Goal: Task Accomplishment & Management: Manage account settings

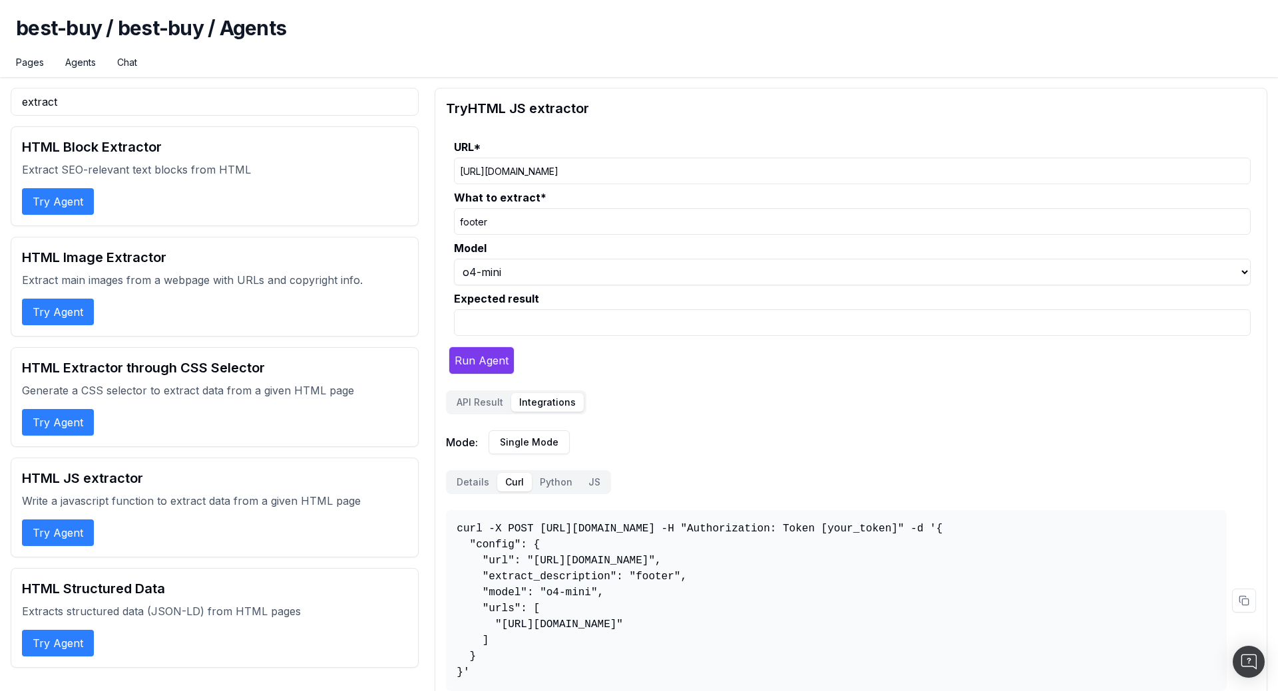
select select "1"
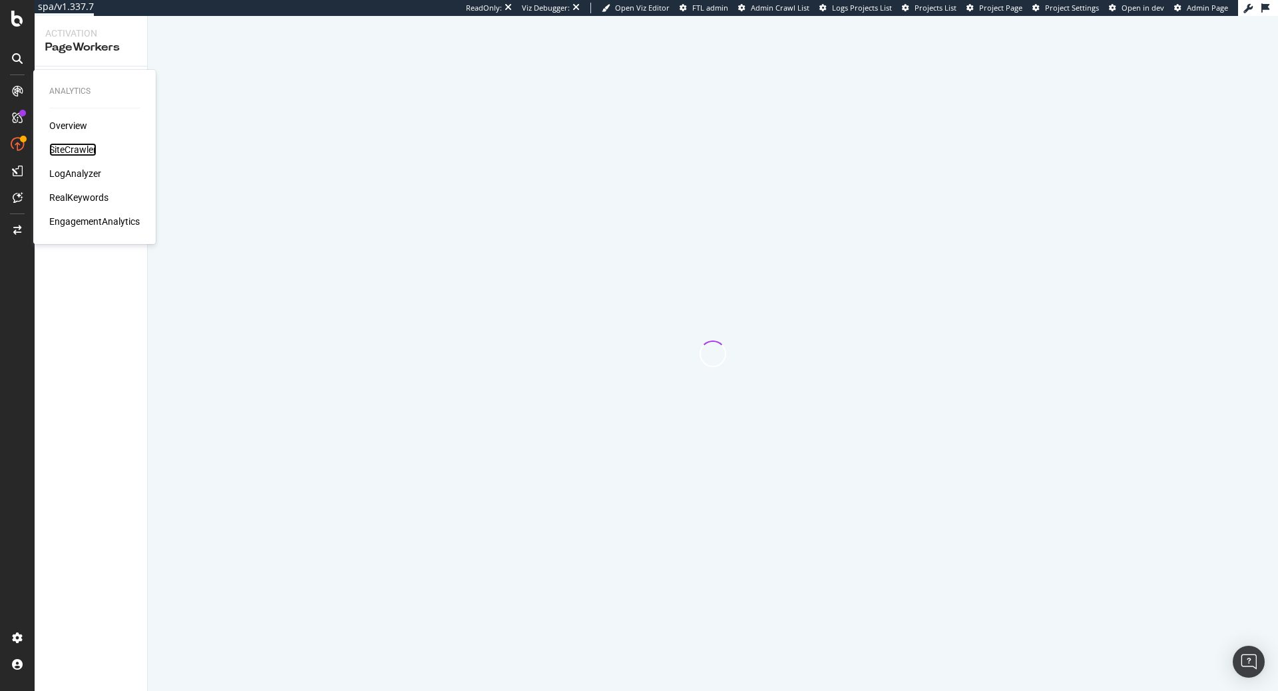
click at [83, 149] on div "SiteCrawler" at bounding box center [72, 149] width 47 height 13
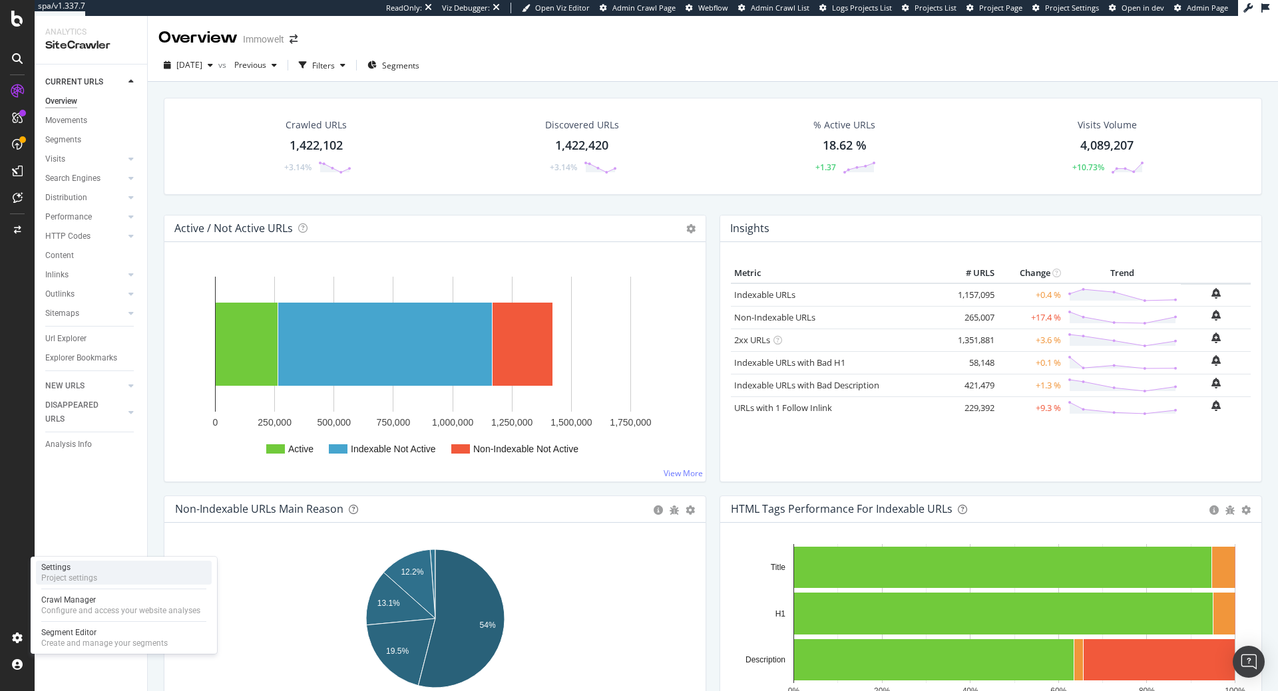
click at [78, 570] on div "Settings" at bounding box center [69, 567] width 56 height 11
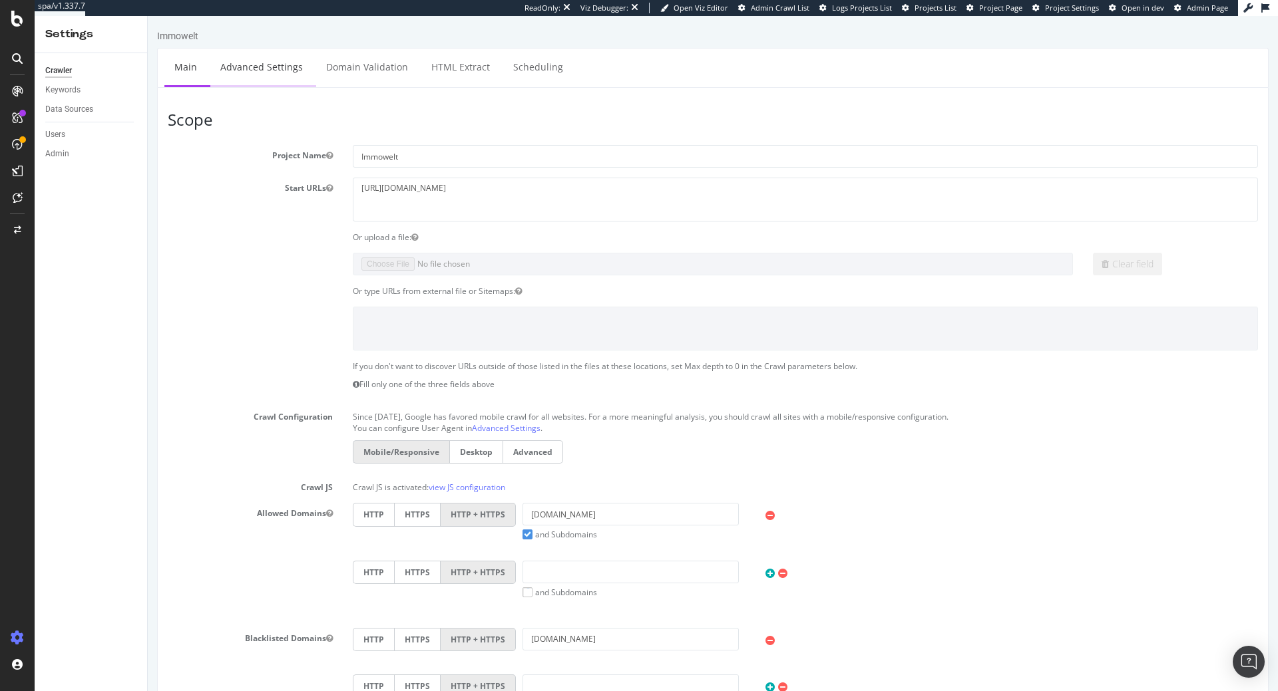
click at [279, 75] on link "Advanced Settings" at bounding box center [261, 67] width 102 height 37
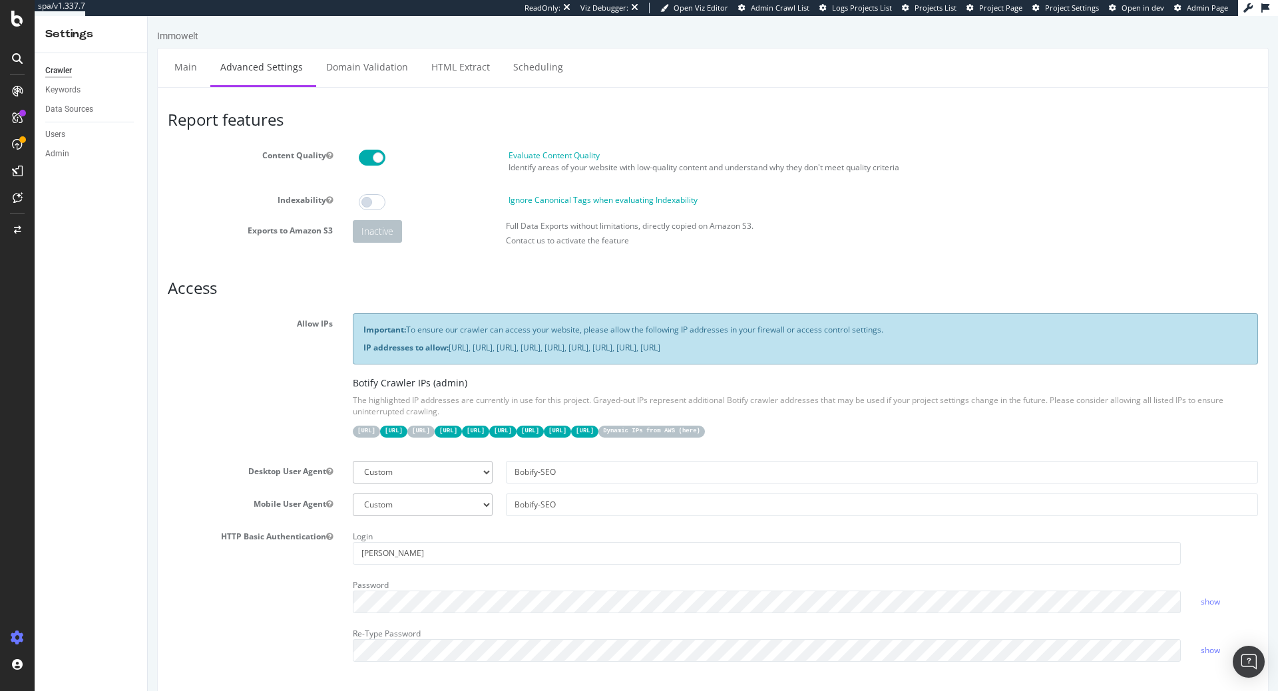
click at [734, 342] on div "Important: To ensure our crawler can access your website, please allow the foll…" at bounding box center [805, 338] width 905 height 51
click at [733, 335] on p "Important: To ensure our crawler can access your website, please allow the foll…" at bounding box center [805, 329] width 884 height 11
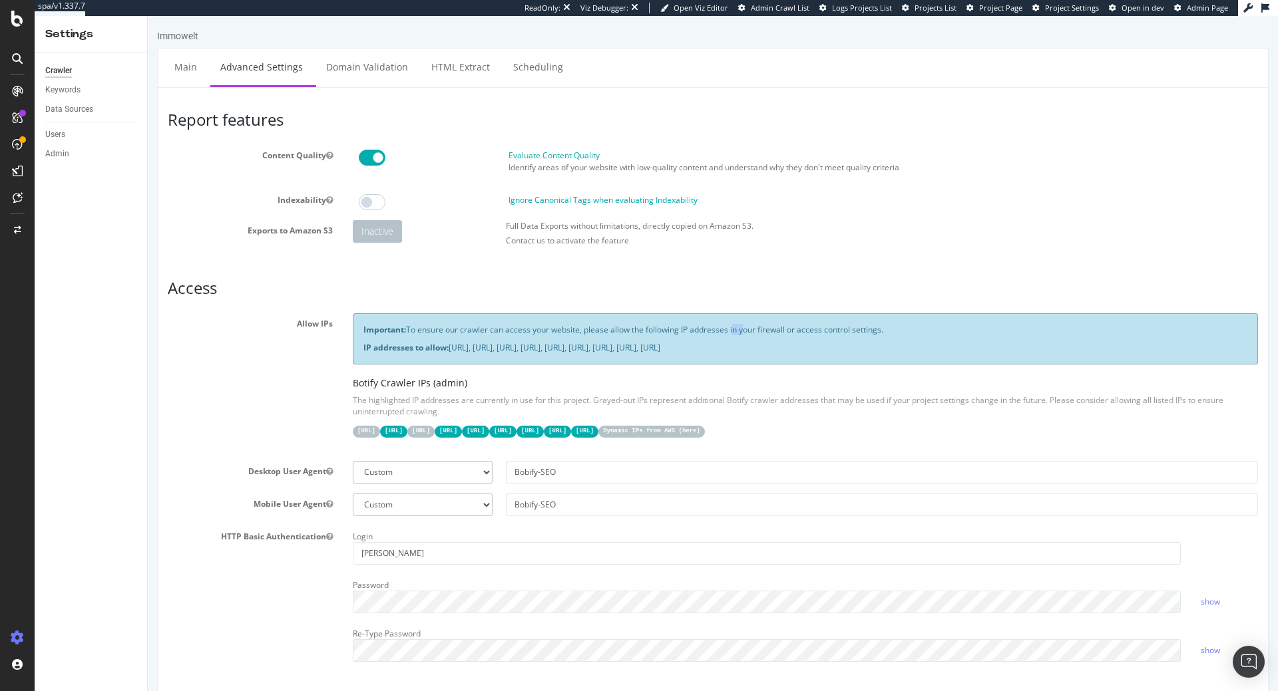
click at [733, 335] on p "Important: To ensure our crawler can access your website, please allow the foll…" at bounding box center [805, 329] width 884 height 11
click at [730, 356] on div "Important: To ensure our crawler can access your website, please allow the foll…" at bounding box center [805, 338] width 905 height 51
click at [699, 353] on p "IP addresses to allow: 31.41.37.0/24, 44.206.2.192/26, 15.235.106.96/27, 52.6.2…" at bounding box center [805, 347] width 884 height 11
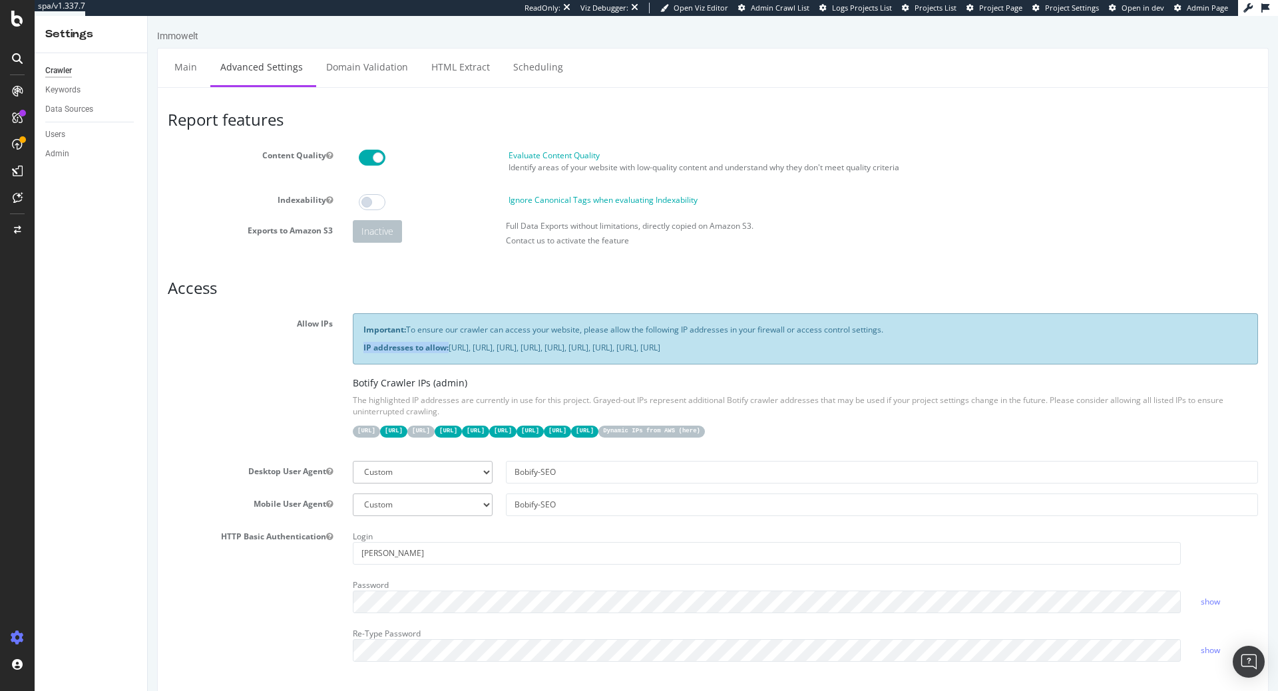
copy strong "IP addresses to allow:"
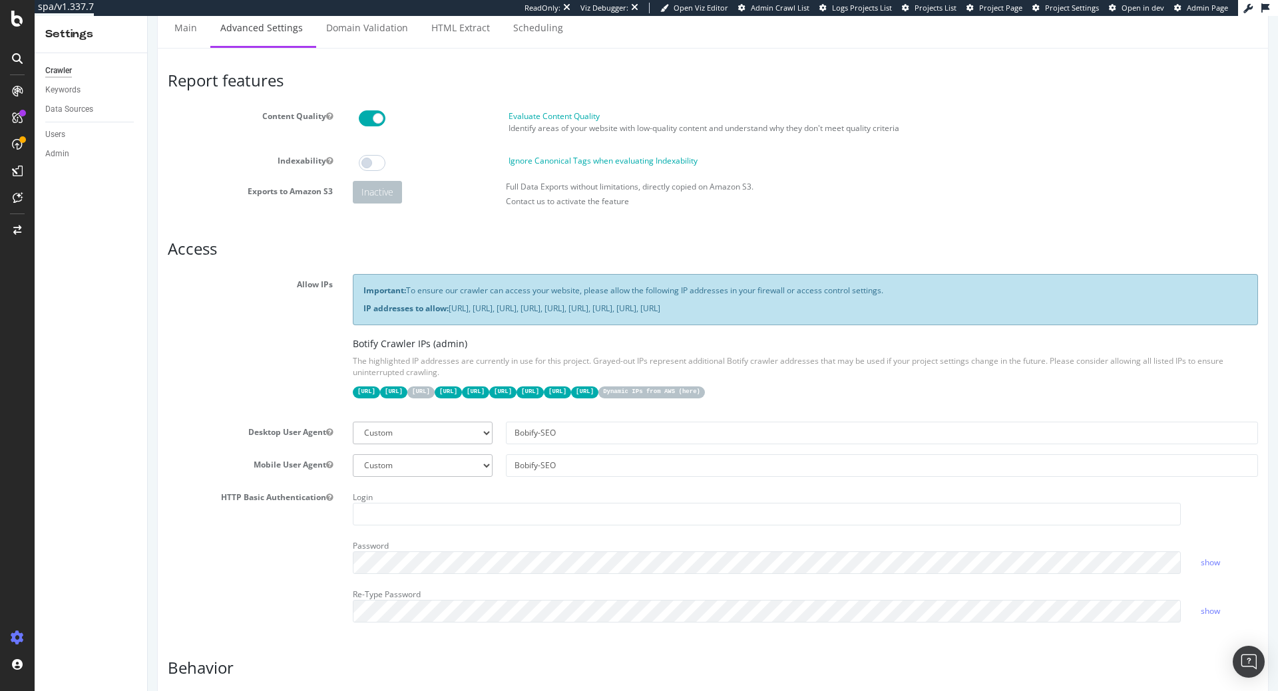
scroll to position [136, 0]
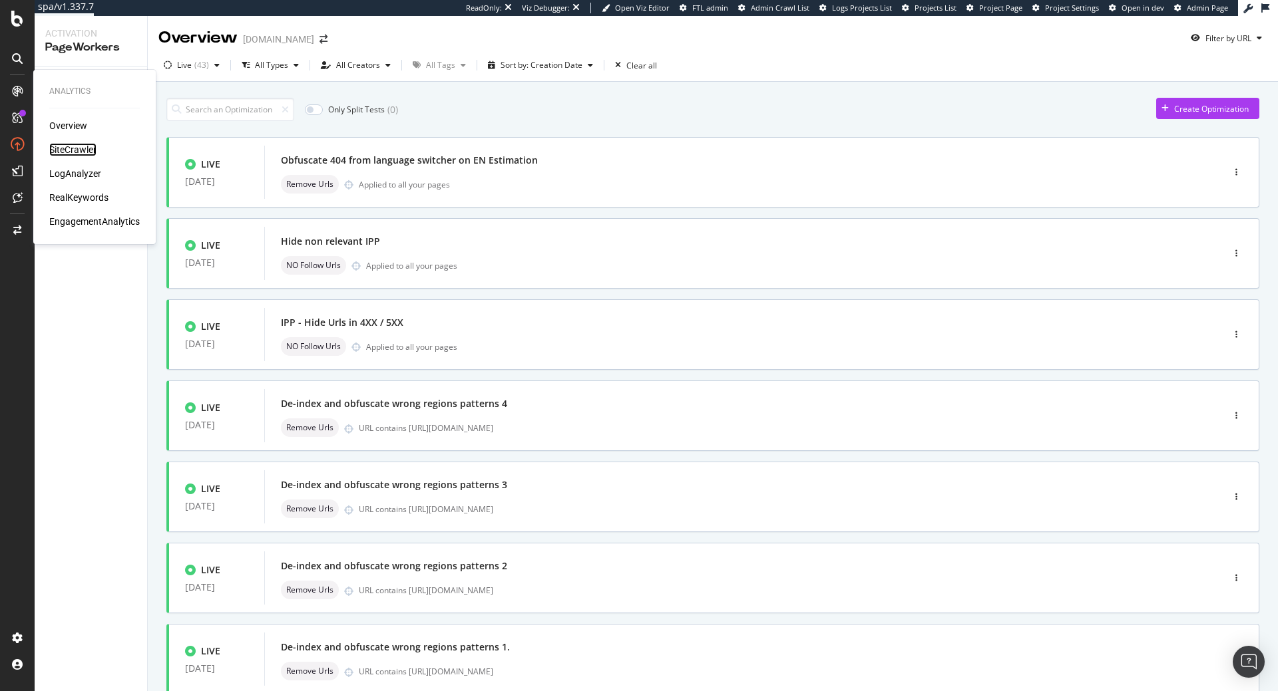
click at [88, 150] on div "SiteCrawler" at bounding box center [72, 149] width 47 height 13
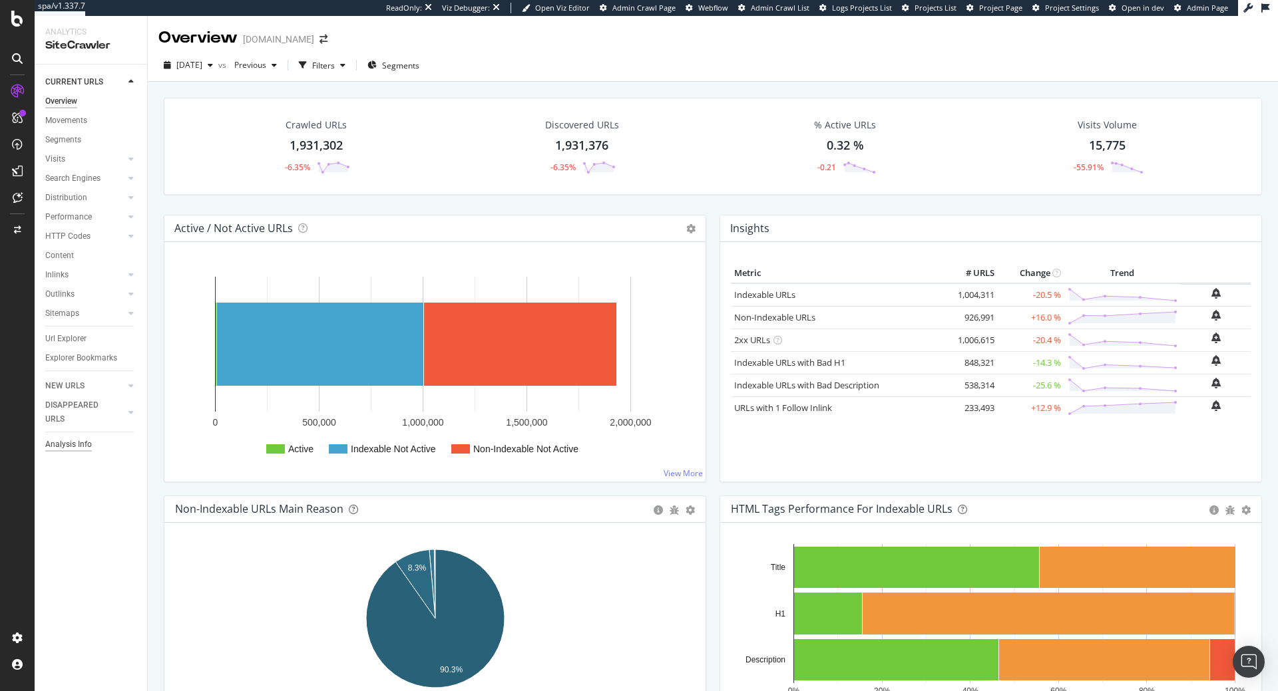
click at [83, 441] on div "Analysis Info" at bounding box center [68, 445] width 47 height 14
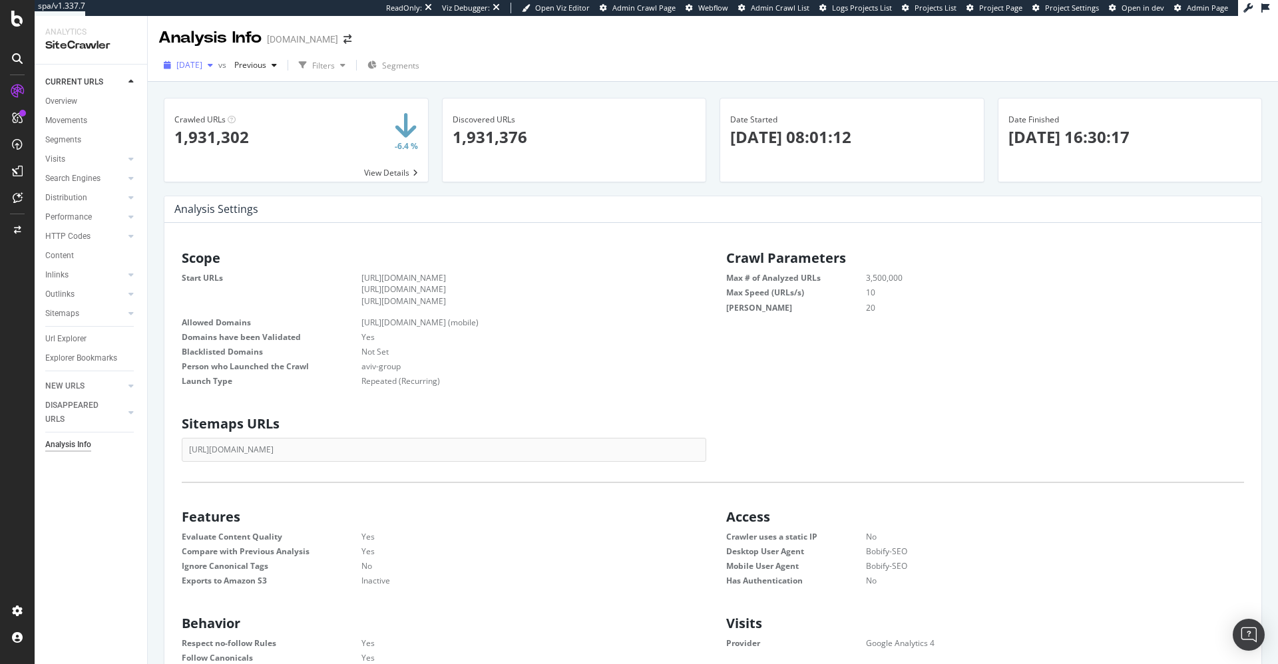
click at [202, 63] on span "2025 Aug. 29th" at bounding box center [189, 64] width 26 height 11
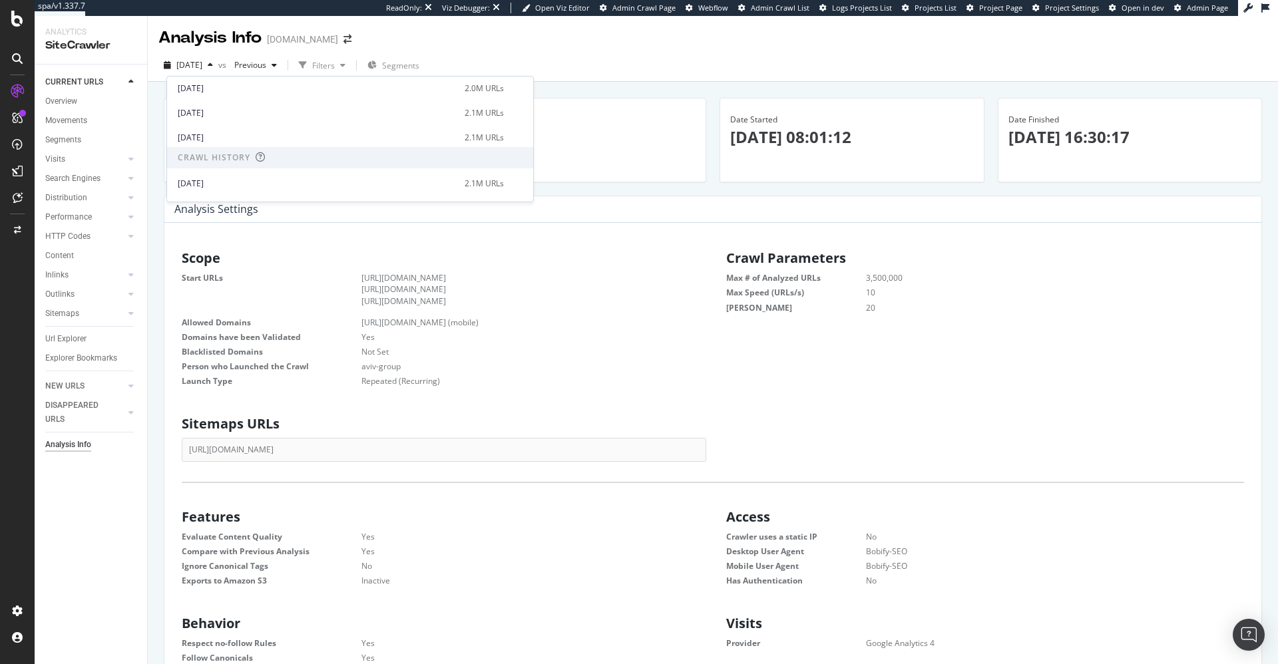
scroll to position [271, 0]
click at [325, 126] on div "2025 Feb. 4th 2.1M URLs" at bounding box center [350, 133] width 366 height 19
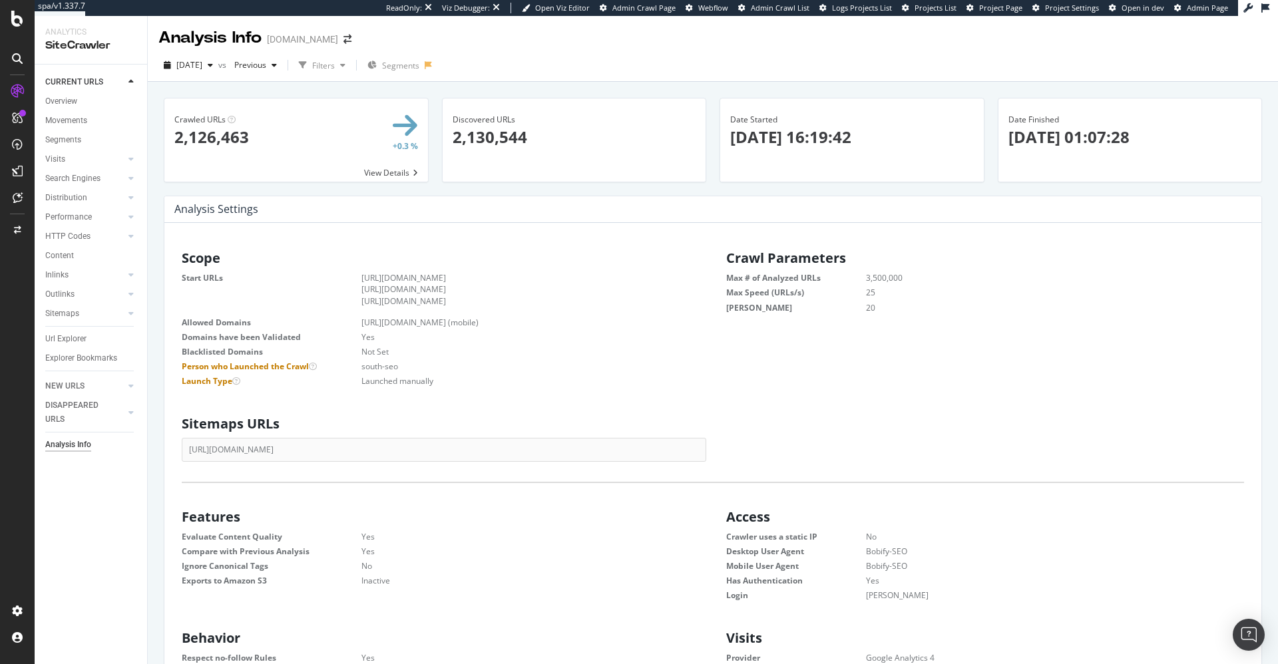
scroll to position [212, 523]
click at [202, 61] on span "2025 Feb. 4th" at bounding box center [189, 64] width 26 height 11
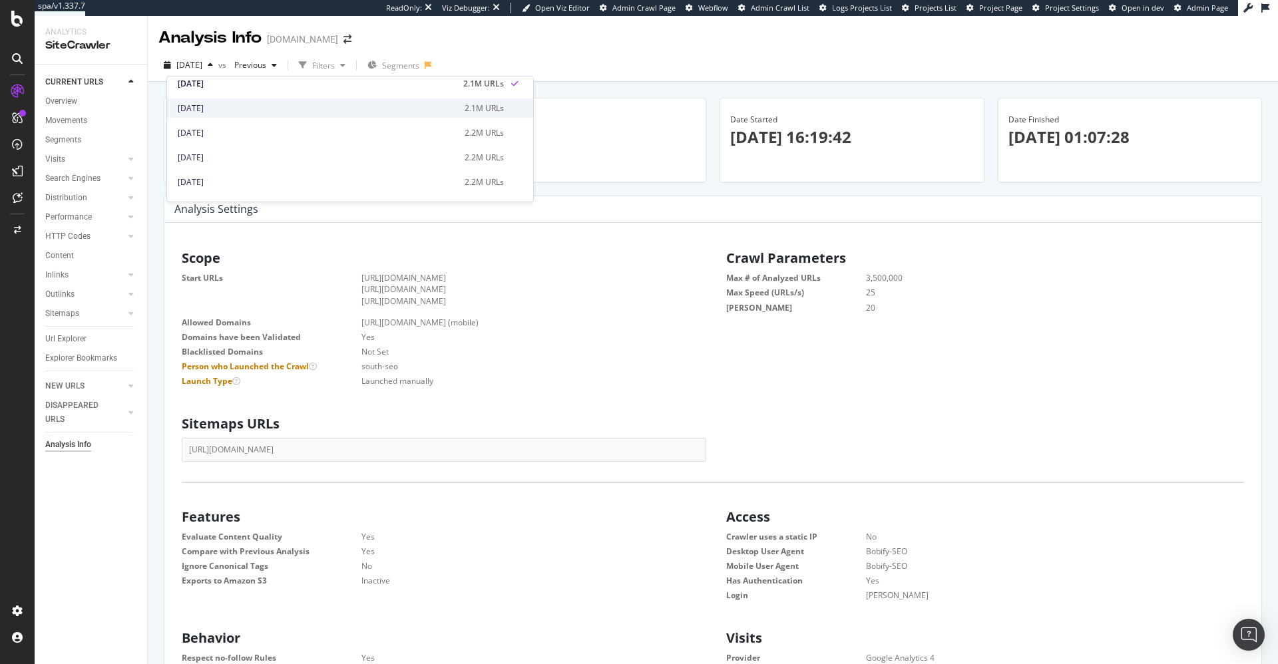
scroll to position [339, 0]
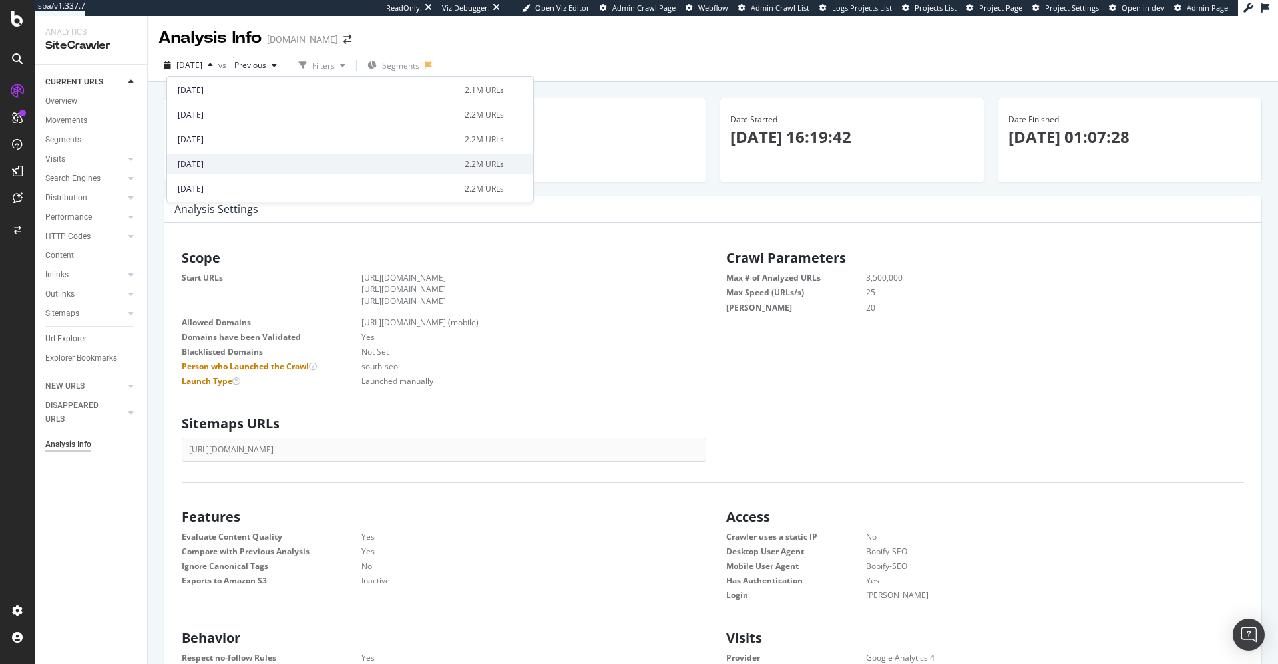
click at [295, 162] on div "2024 Oct. 22nd" at bounding box center [317, 164] width 279 height 12
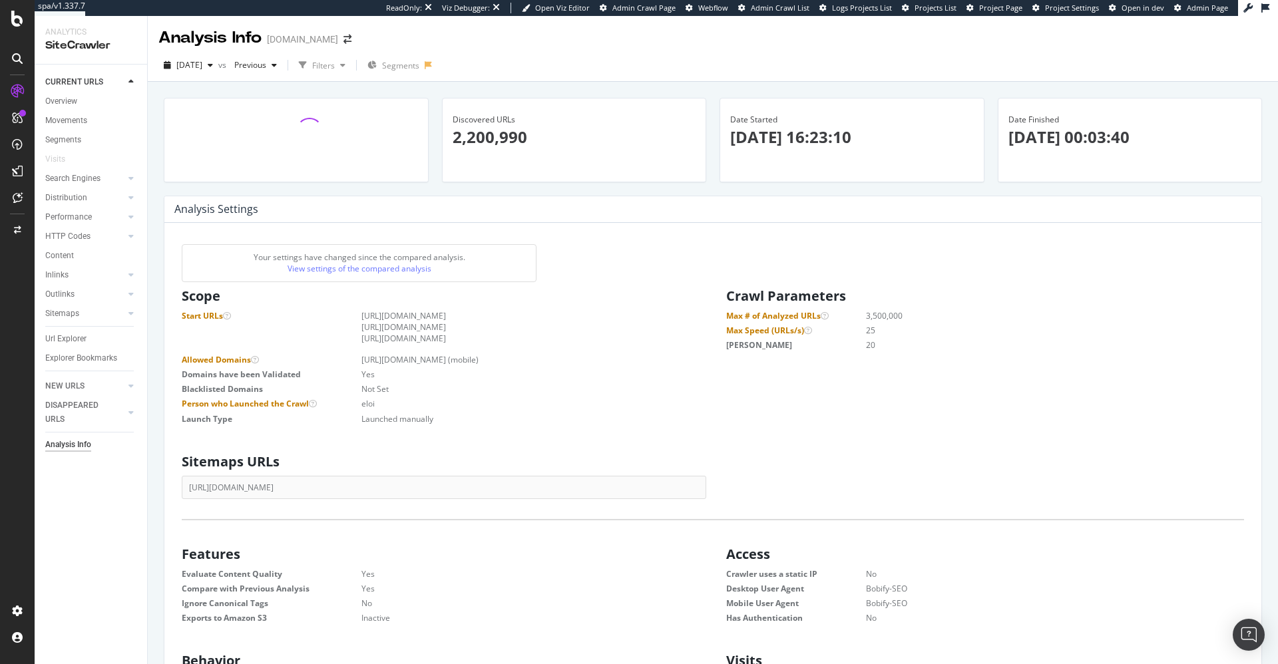
scroll to position [212, 523]
click at [202, 66] on span "2024 Oct. 22nd" at bounding box center [189, 64] width 26 height 11
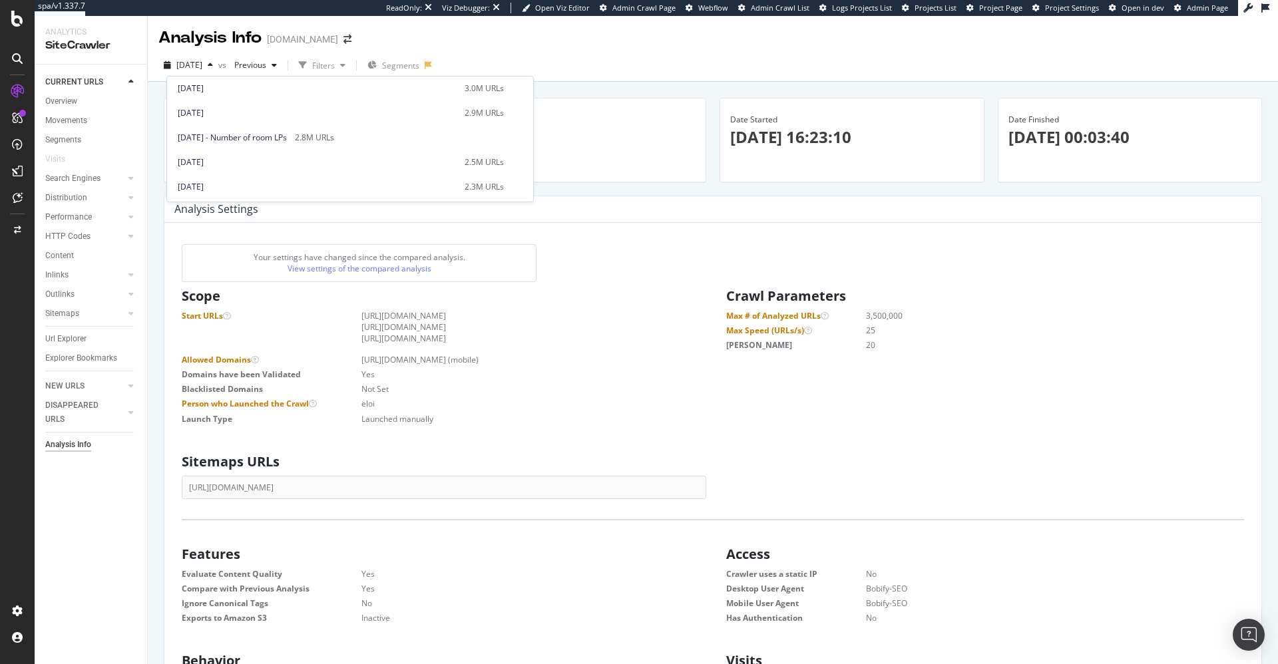
scroll to position [543, 0]
click at [433, 137] on div "2024 Feb. 28th" at bounding box center [317, 133] width 279 height 12
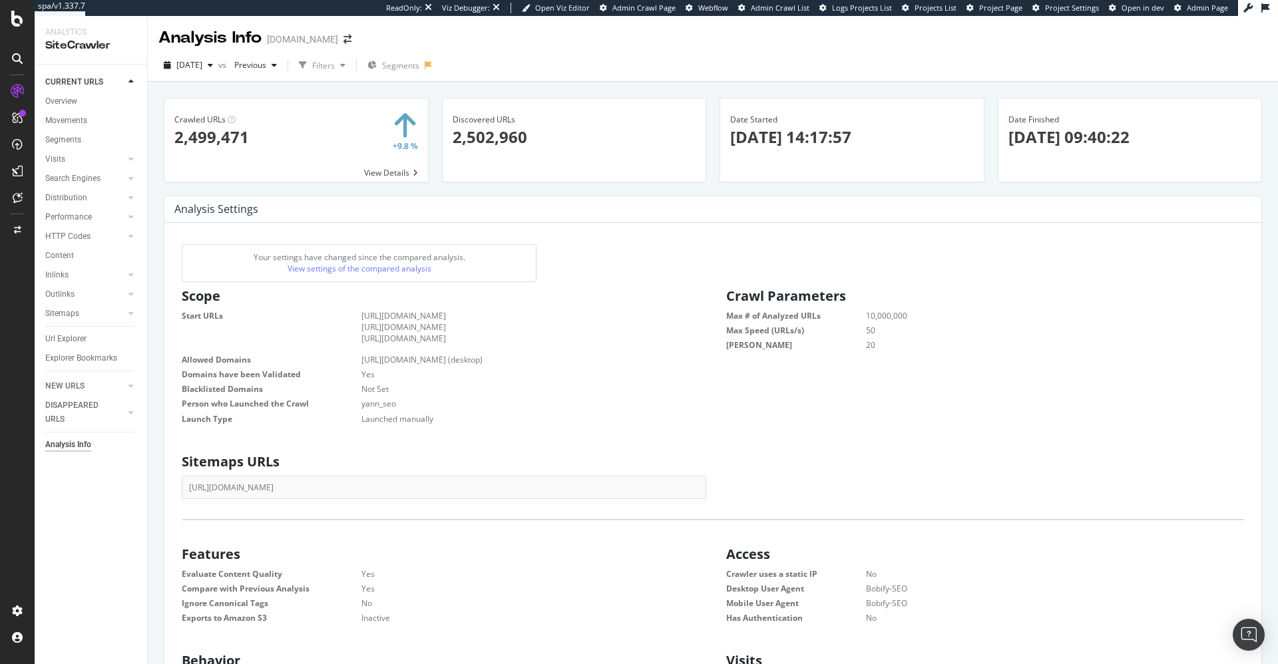
scroll to position [212, 523]
click at [902, 327] on dd "50" at bounding box center [1037, 330] width 411 height 11
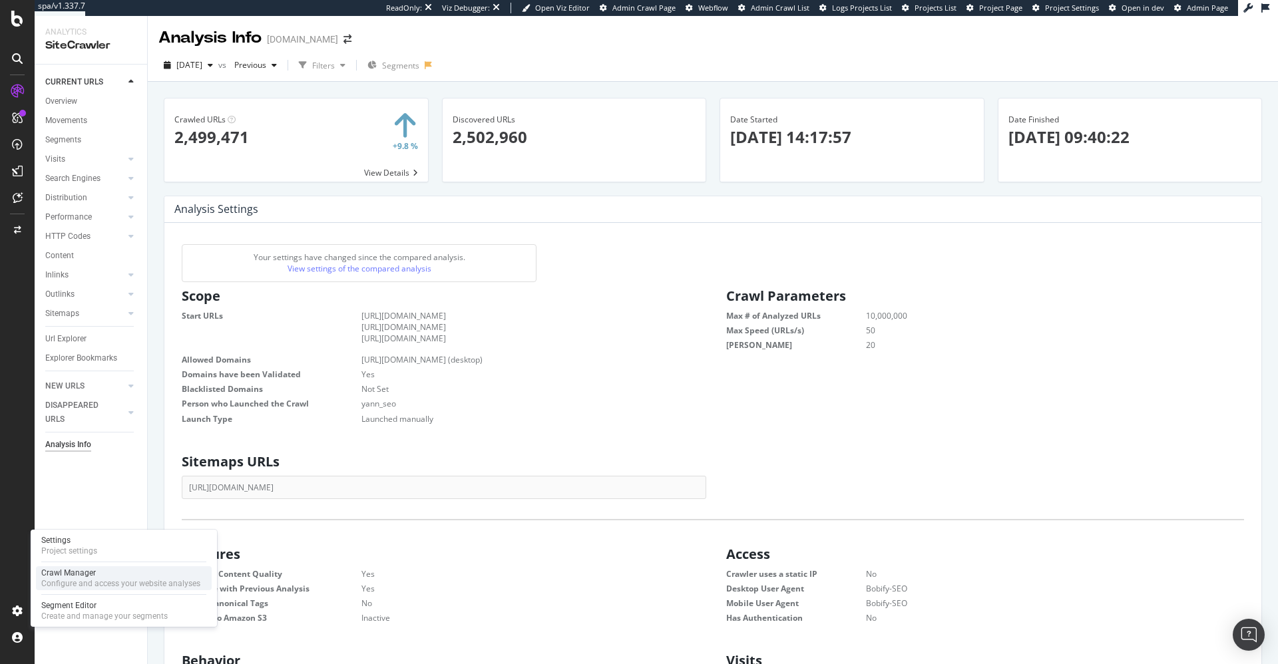
click at [61, 568] on div "Crawl Manager" at bounding box center [120, 573] width 159 height 11
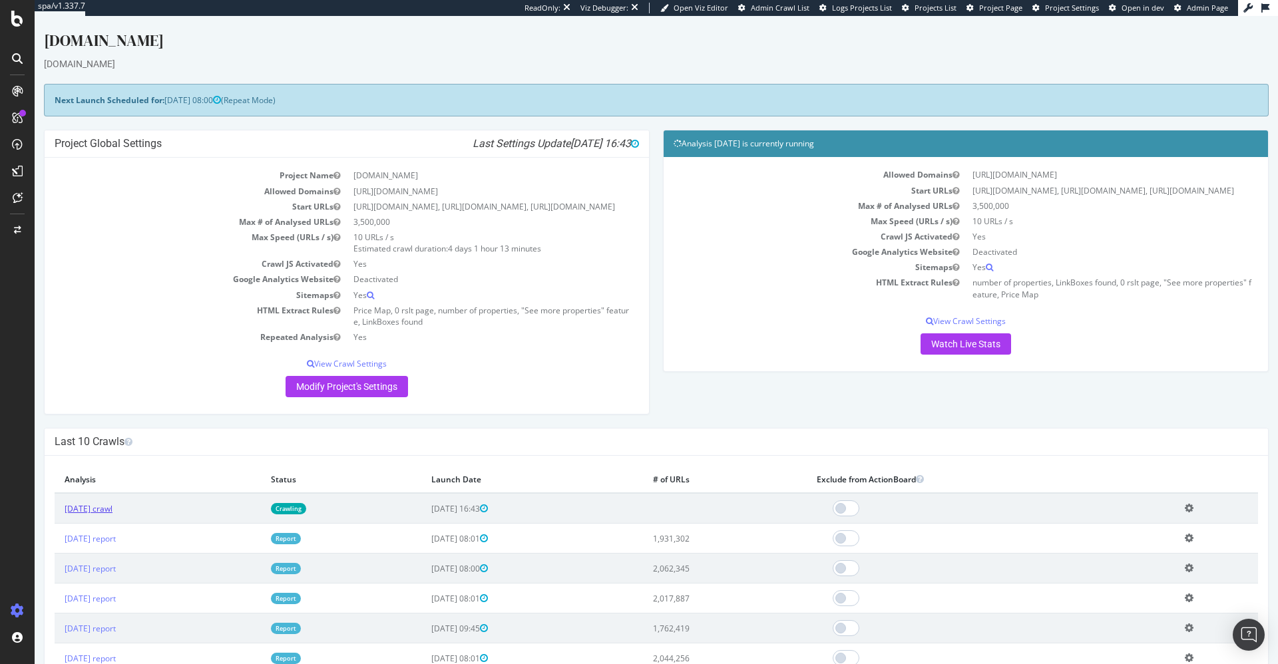
click at [105, 514] on link "2025 Sep. 1st crawl" at bounding box center [89, 508] width 48 height 11
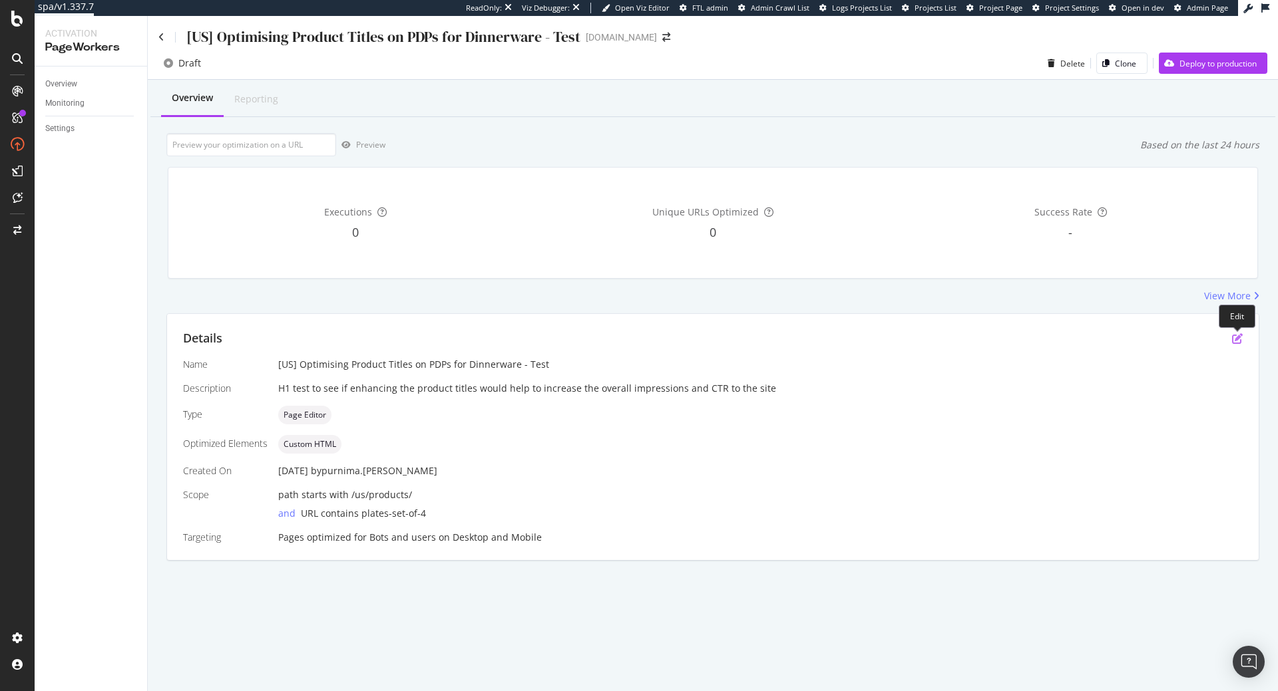
click at [1239, 343] on icon "pen-to-square" at bounding box center [1237, 338] width 11 height 11
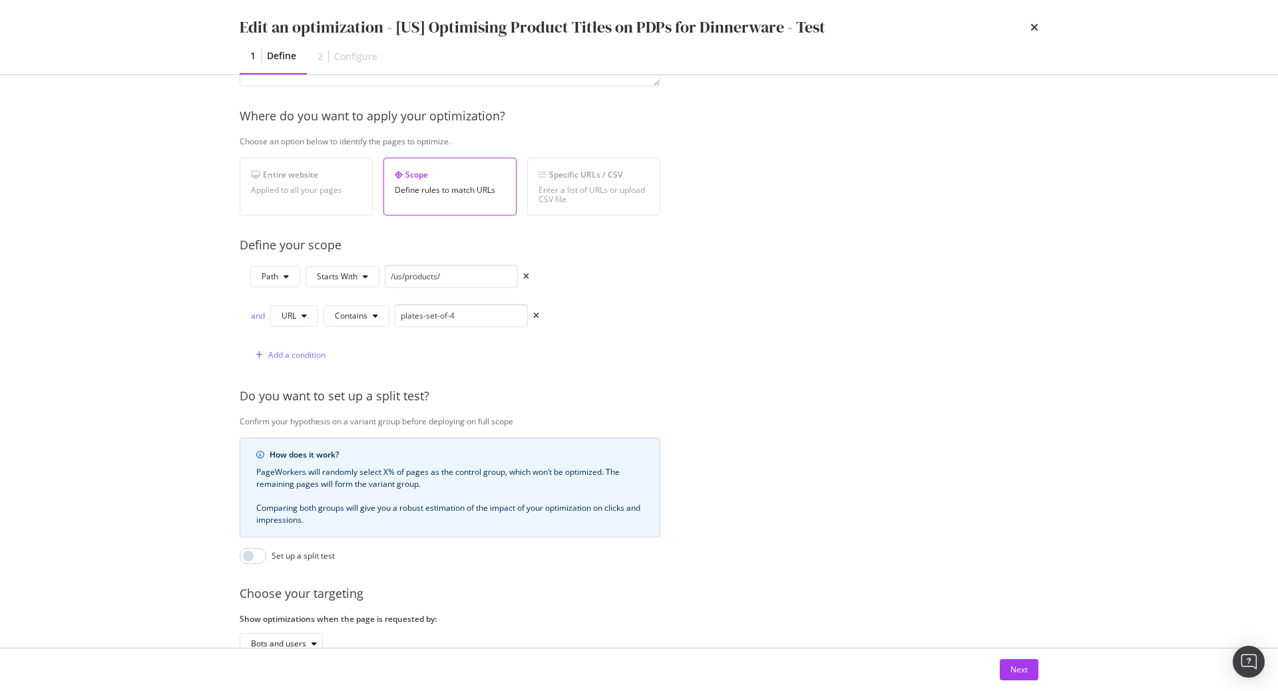
scroll to position [260, 0]
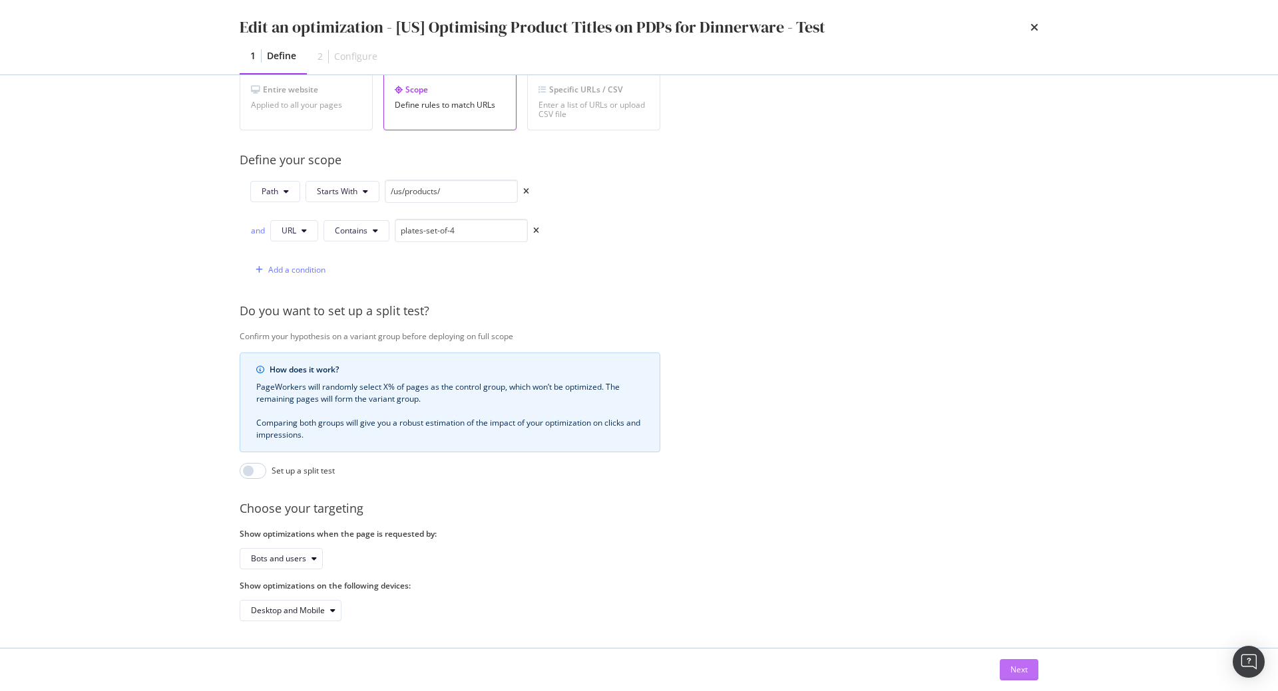
click at [1011, 665] on div "Next" at bounding box center [1018, 669] width 17 height 11
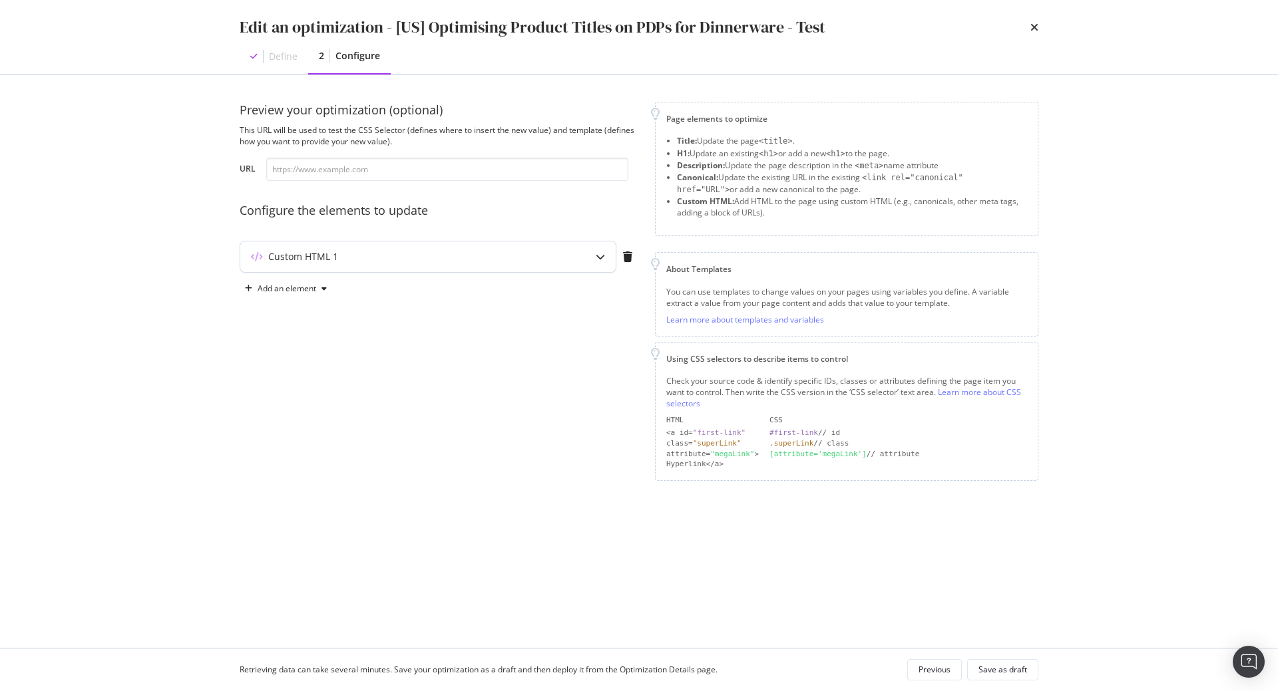
click at [515, 260] on div "Custom HTML 1" at bounding box center [401, 256] width 323 height 13
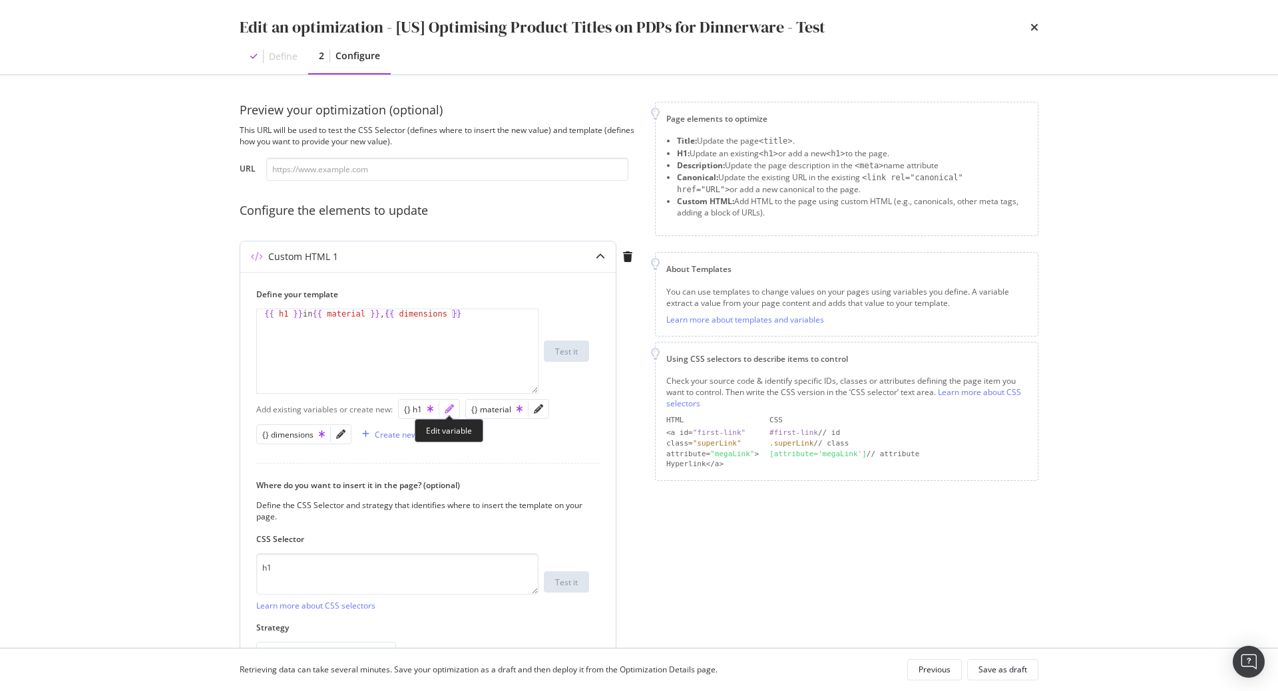
click at [447, 411] on icon "pencil" at bounding box center [449, 409] width 9 height 9
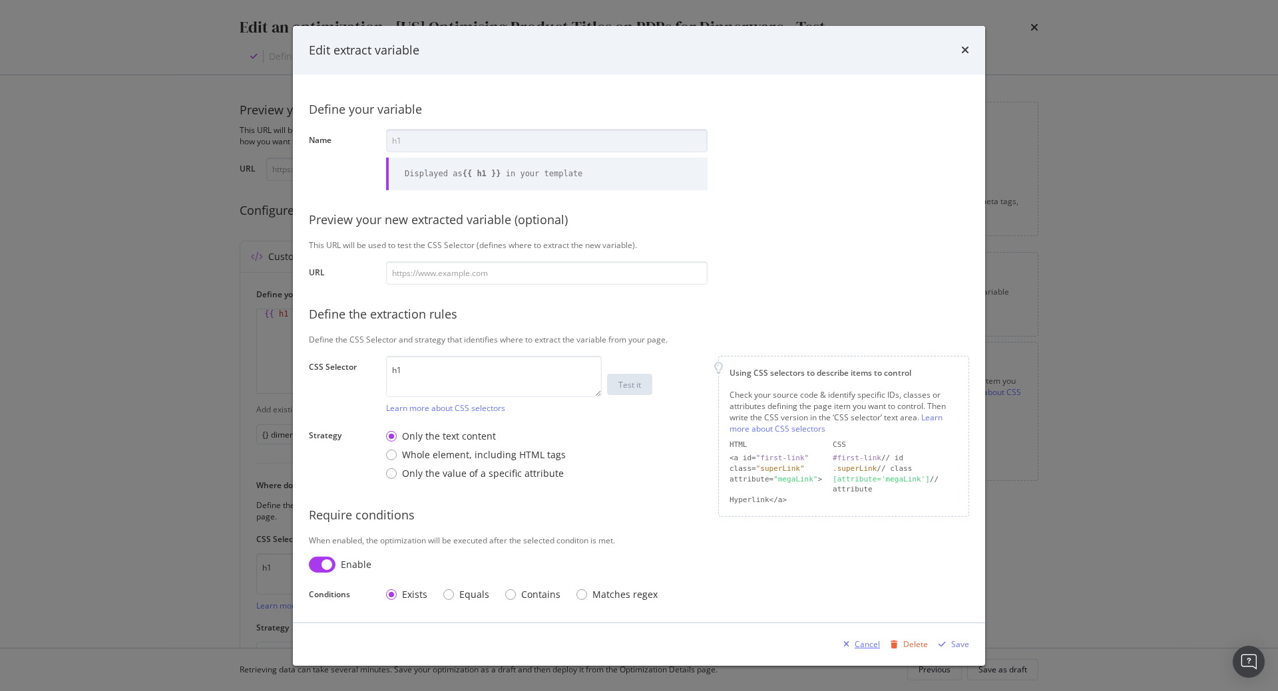
click at [865, 646] on div "Cancel" at bounding box center [866, 644] width 25 height 11
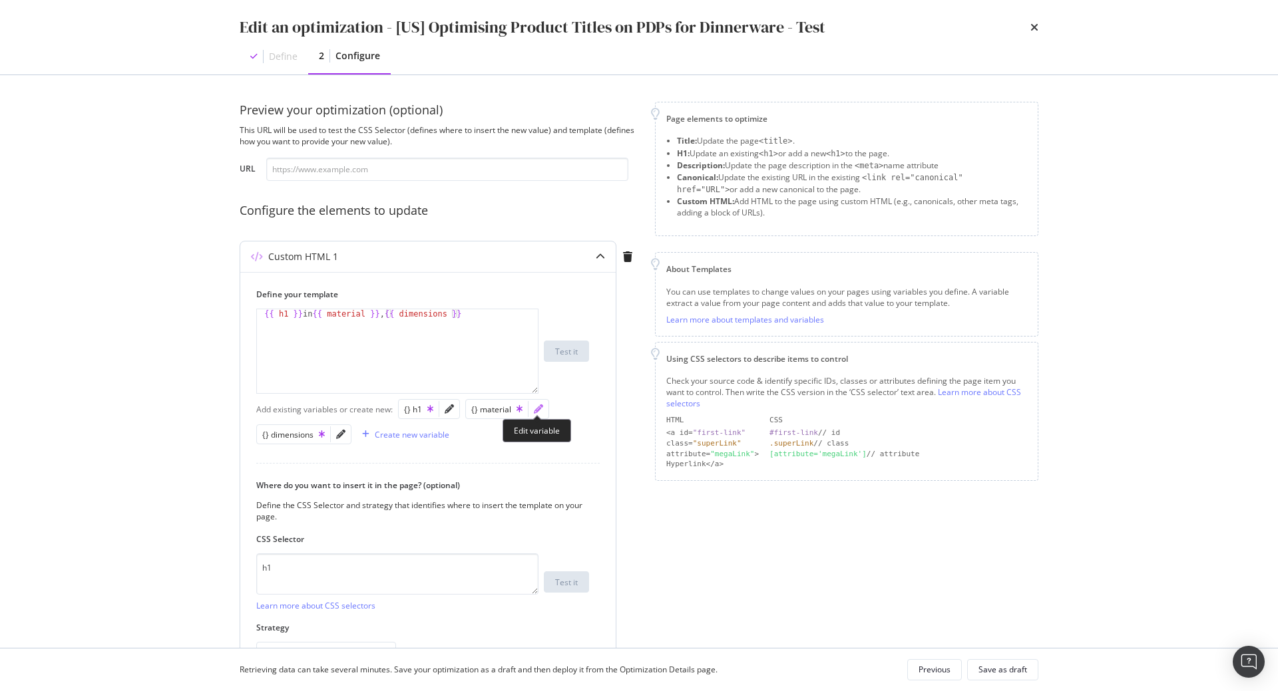
click at [536, 405] on icon "pencil" at bounding box center [538, 409] width 9 height 9
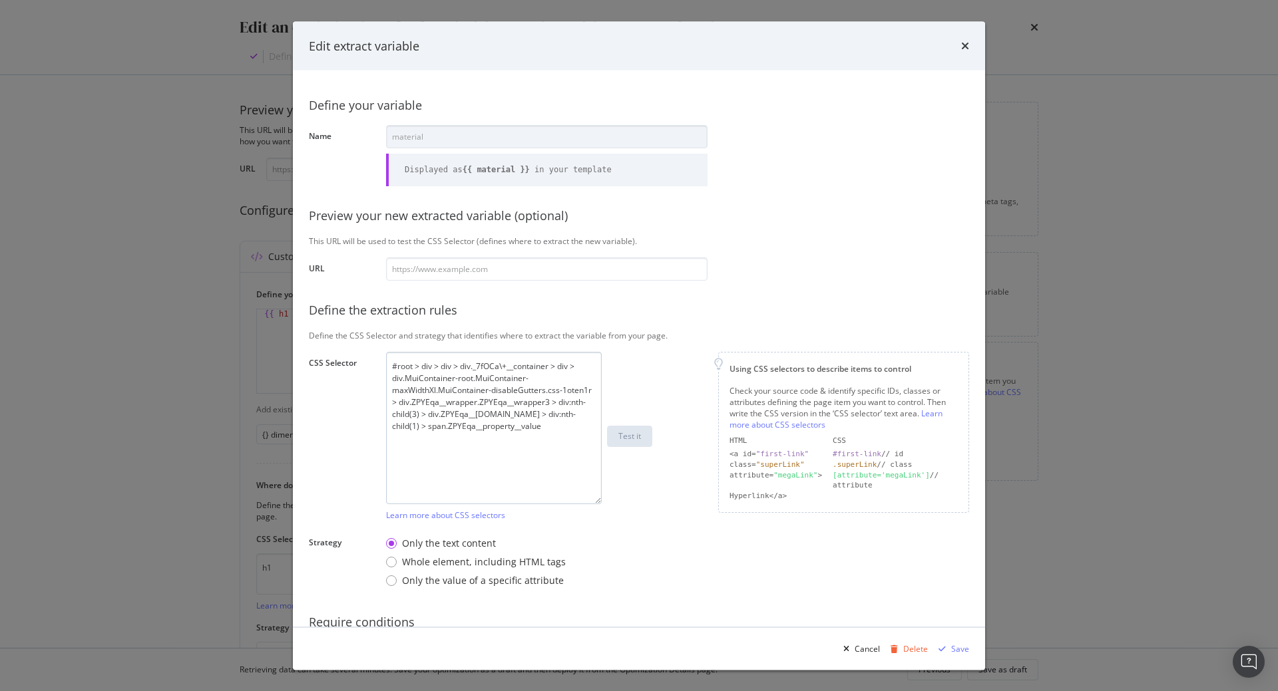
drag, startPoint x: 598, startPoint y: 395, endPoint x: 686, endPoint y: 506, distance: 142.1
click at [602, 504] on textarea "#root > div > div > div._7fOCa\+__container > div > div.MuiContainer-root.MuiCo…" at bounding box center [494, 427] width 216 height 152
click at [962, 51] on div "times" at bounding box center [965, 45] width 8 height 17
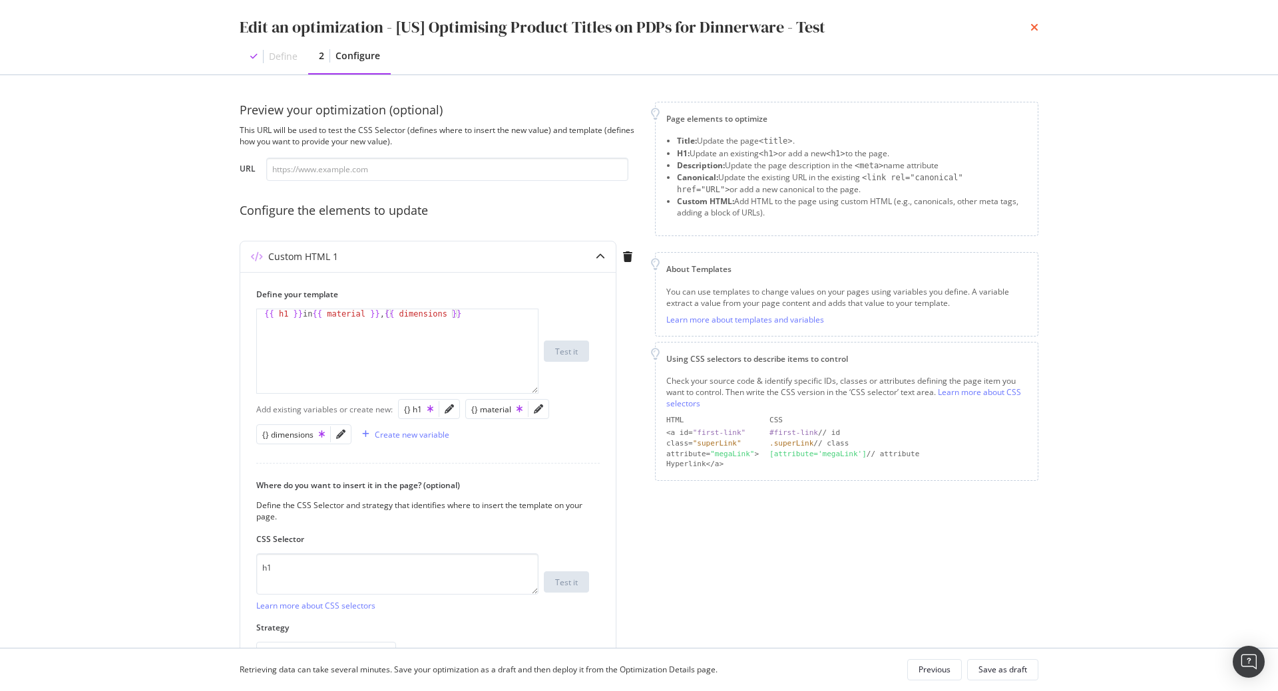
click at [1035, 29] on icon "times" at bounding box center [1034, 27] width 8 height 11
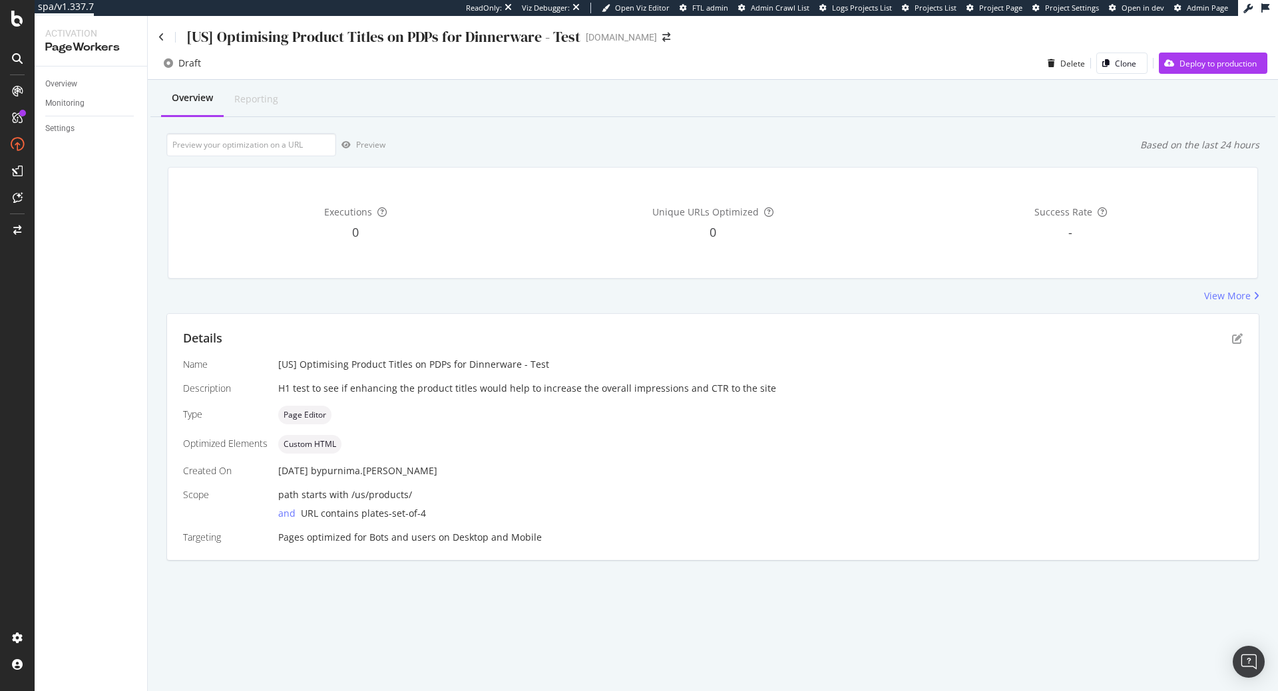
click at [454, 515] on div "and URL contains plates-set-of-4" at bounding box center [760, 511] width 964 height 19
drag, startPoint x: 441, startPoint y: 517, endPoint x: 358, endPoint y: 511, distance: 83.4
click at [358, 511] on div "and URL contains plates-set-of-4" at bounding box center [760, 511] width 964 height 19
copy span "plates-set-of-4"
click at [78, 152] on div "SiteCrawler" at bounding box center [72, 149] width 47 height 13
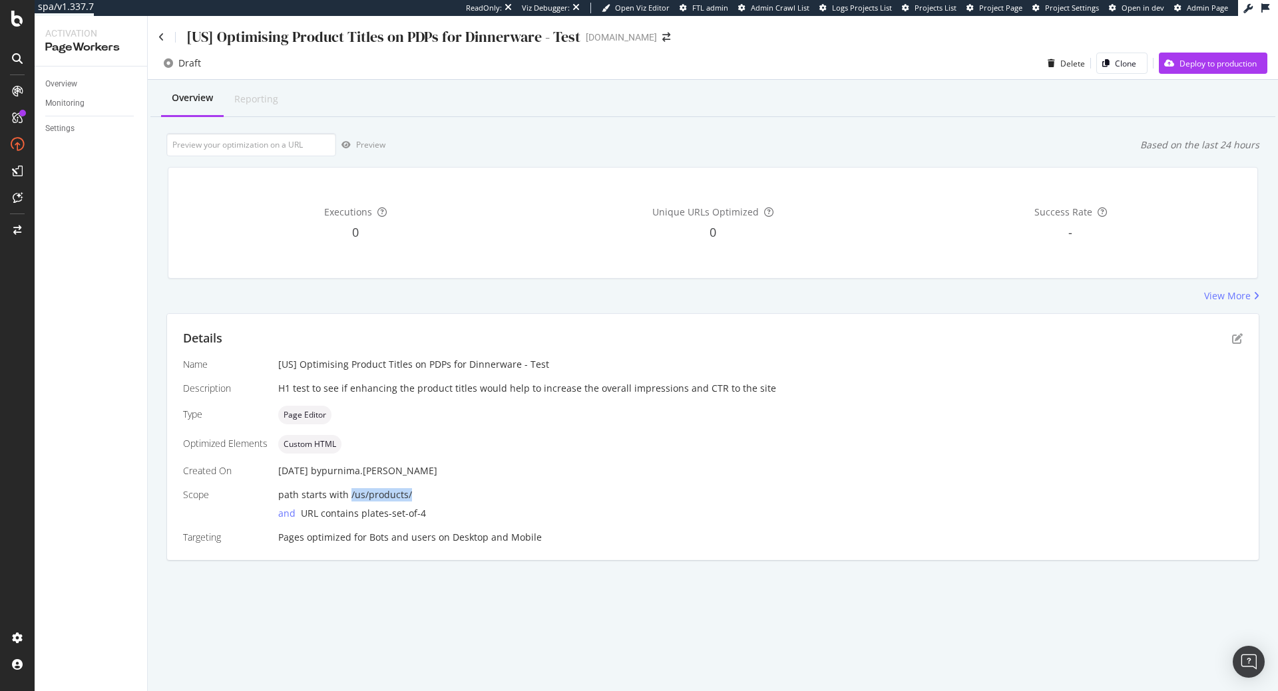
drag, startPoint x: 419, startPoint y: 495, endPoint x: 348, endPoint y: 499, distance: 71.3
click at [348, 499] on div "path starts with /us/products/" at bounding box center [760, 494] width 964 height 13
copy span "/us/products/"
click at [504, 517] on div "and URL contains plates-set-of-4" at bounding box center [760, 511] width 964 height 19
drag, startPoint x: 408, startPoint y: 516, endPoint x: 359, endPoint y: 518, distance: 48.6
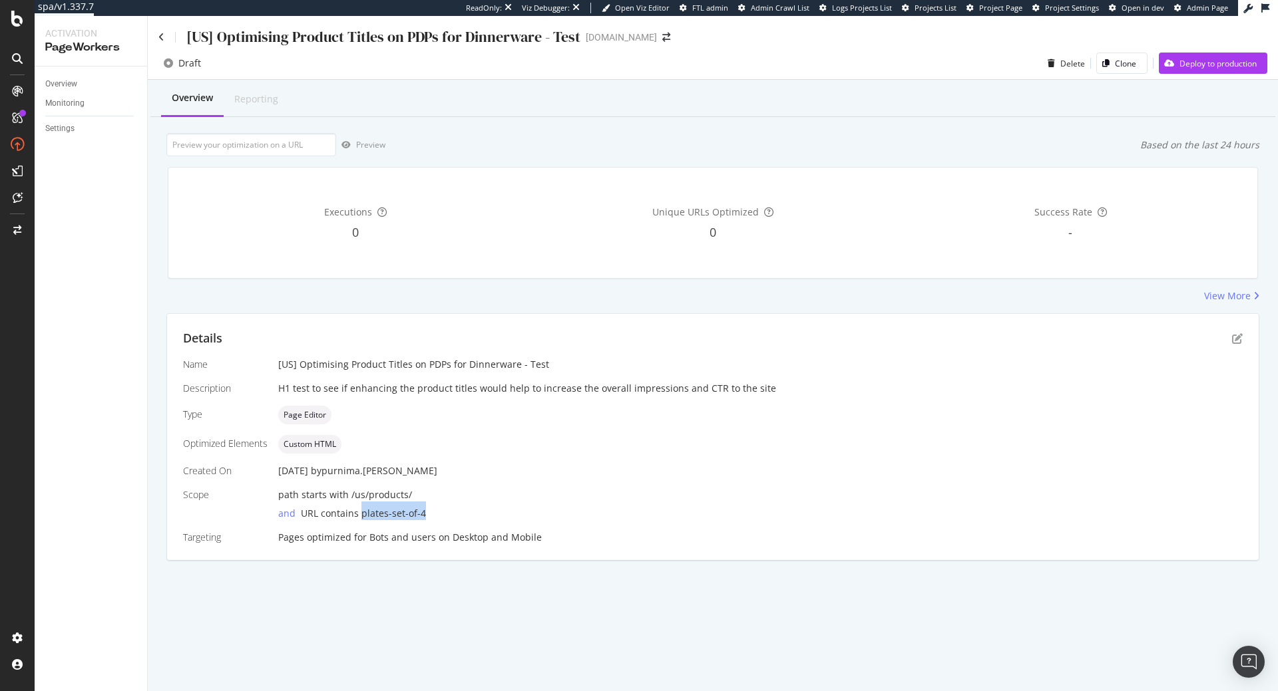
click at [359, 518] on div "and URL contains plates-set-of-4" at bounding box center [760, 511] width 964 height 19
copy span "plates-set-of-4"
click at [1242, 335] on div "Details Name [US] Optimising Product Titles on PDPs for Dinnerware - Test Descr…" at bounding box center [712, 437] width 1091 height 246
click at [1241, 337] on icon "pen-to-square" at bounding box center [1237, 338] width 11 height 11
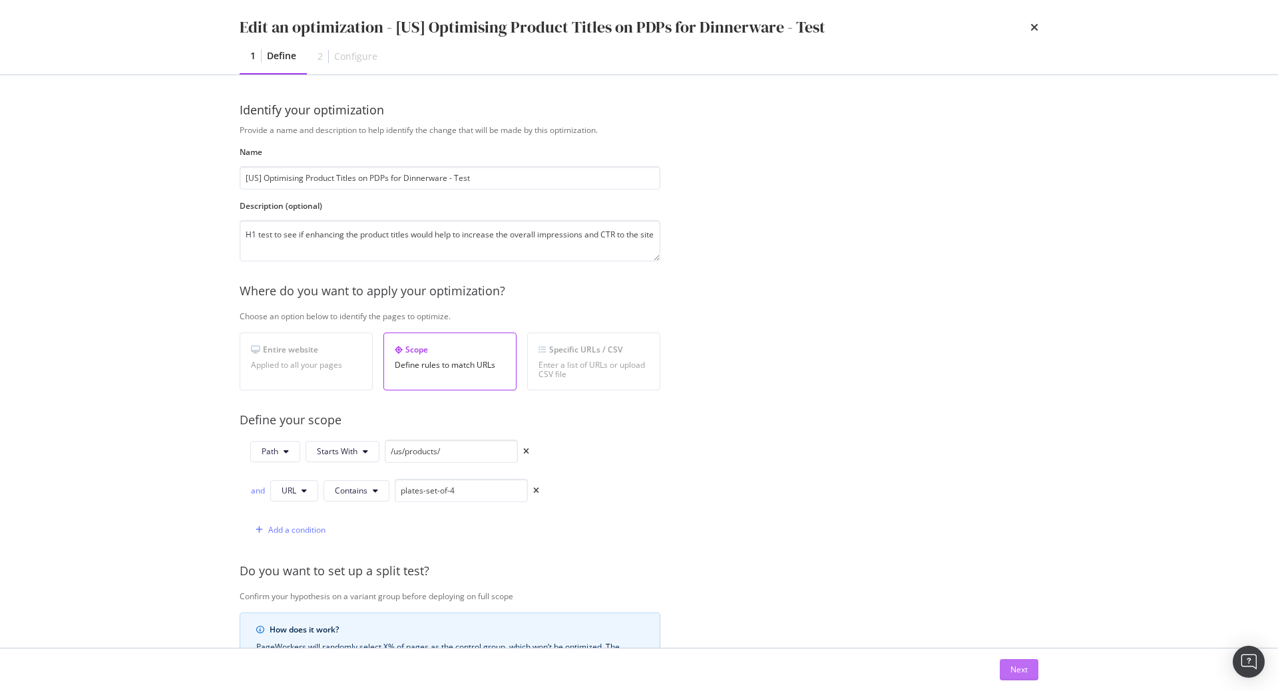
click at [1008, 665] on button "Next" at bounding box center [1018, 669] width 39 height 21
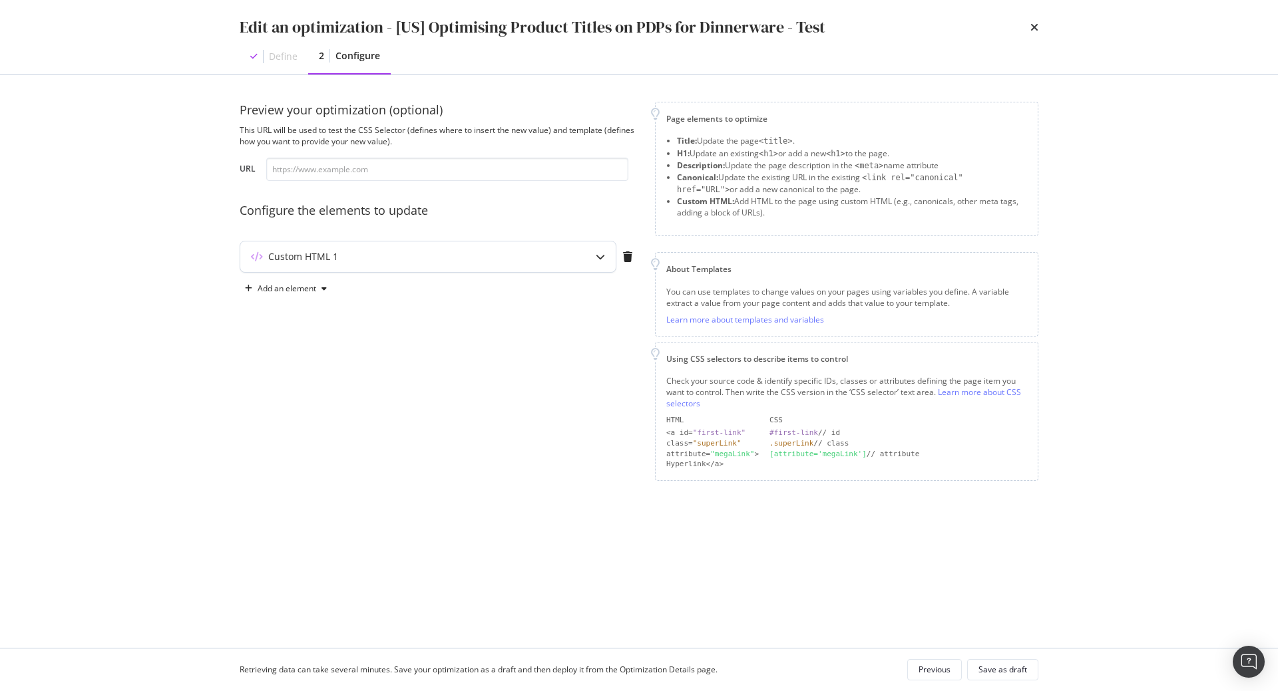
click at [586, 255] on div "modal" at bounding box center [600, 257] width 31 height 31
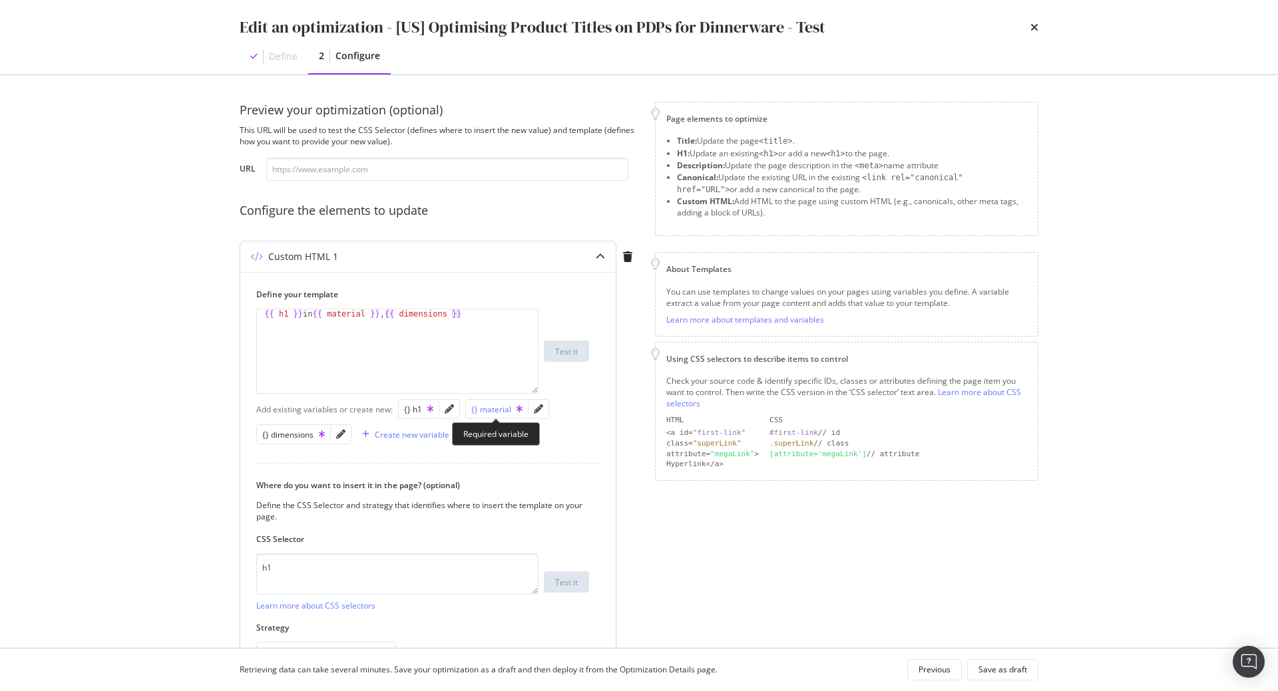
click at [491, 412] on div "{} material" at bounding box center [496, 409] width 51 height 11
type textarea "{{ h1 }} in {{ material }}, {{ dimensions }}"
click at [536, 408] on icon "pencil" at bounding box center [538, 409] width 9 height 9
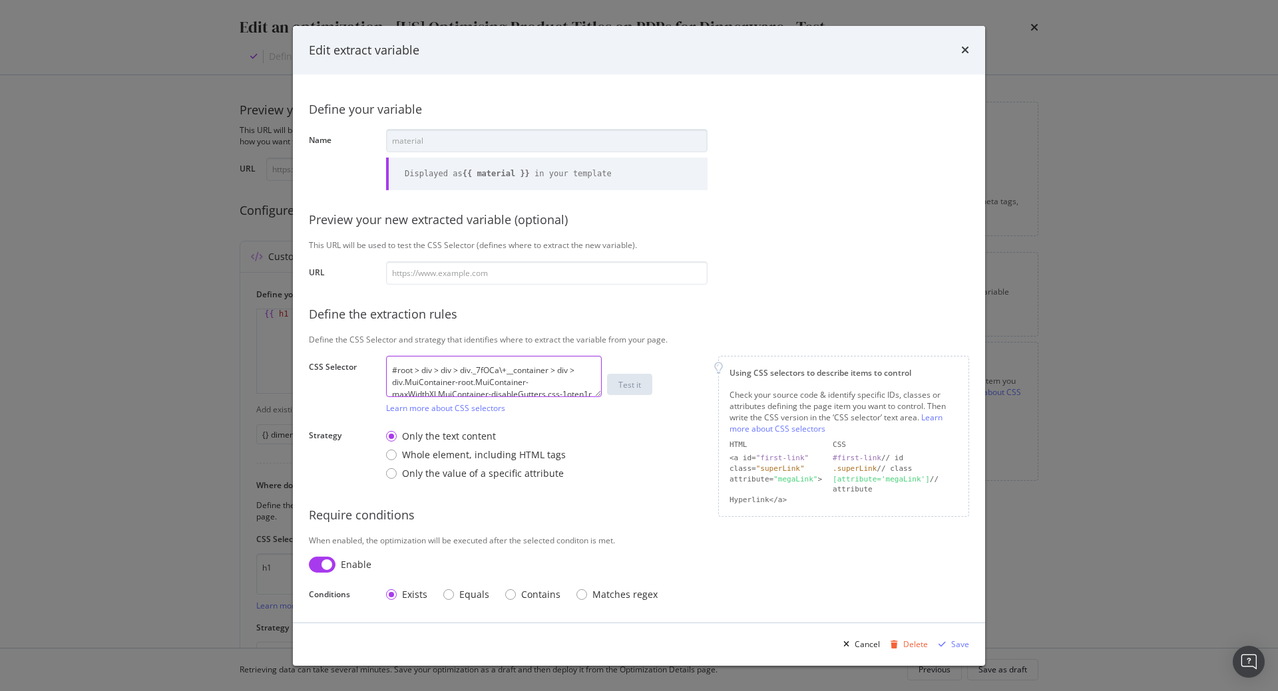
click at [536, 379] on textarea "#root > div > div > div._7fOCa\+__container > div > div.MuiContainer-root.MuiCo…" at bounding box center [494, 376] width 216 height 41
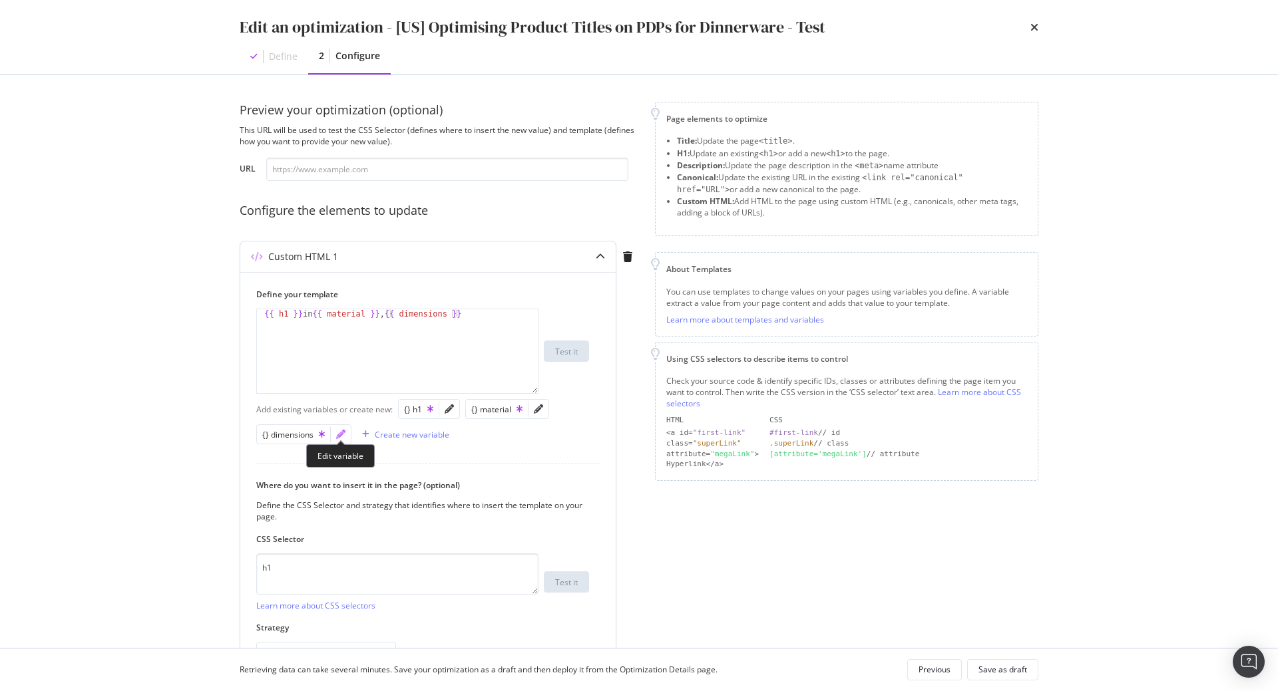
click at [339, 433] on icon "pencil" at bounding box center [340, 434] width 9 height 9
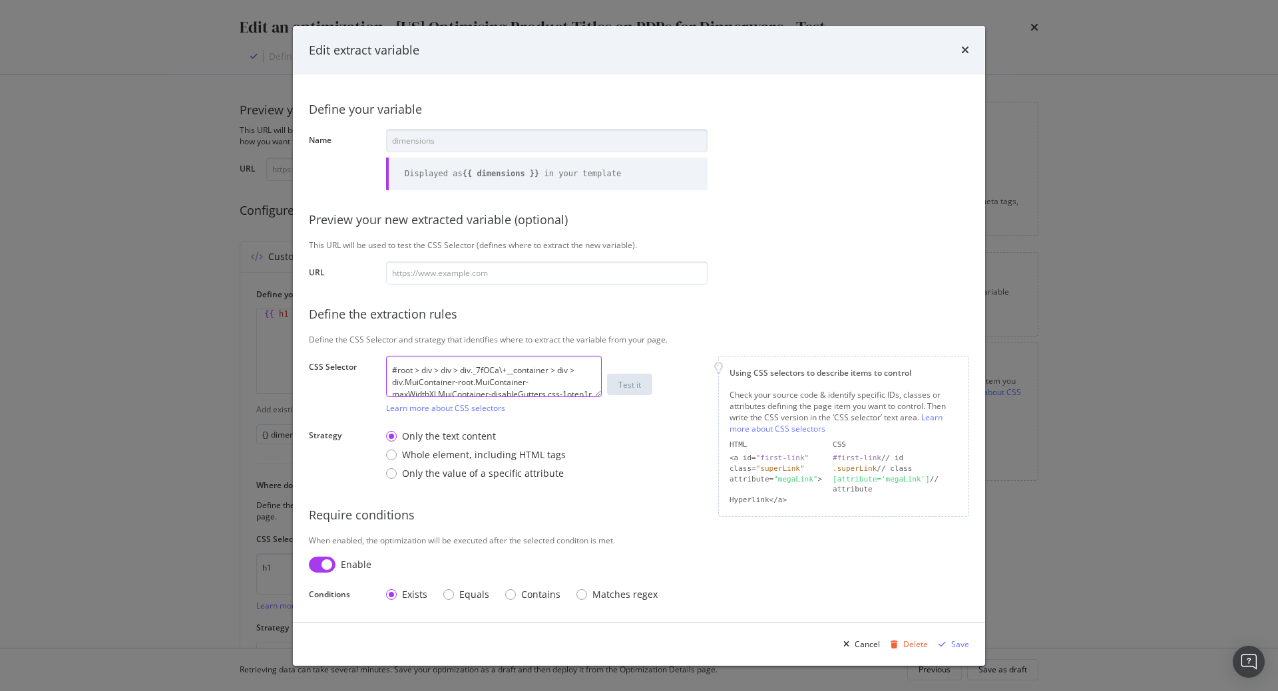
click at [458, 381] on textarea "#root > div > div > div._7fOCa\+__container > div > div.MuiContainer-root.MuiCo…" at bounding box center [494, 376] width 216 height 41
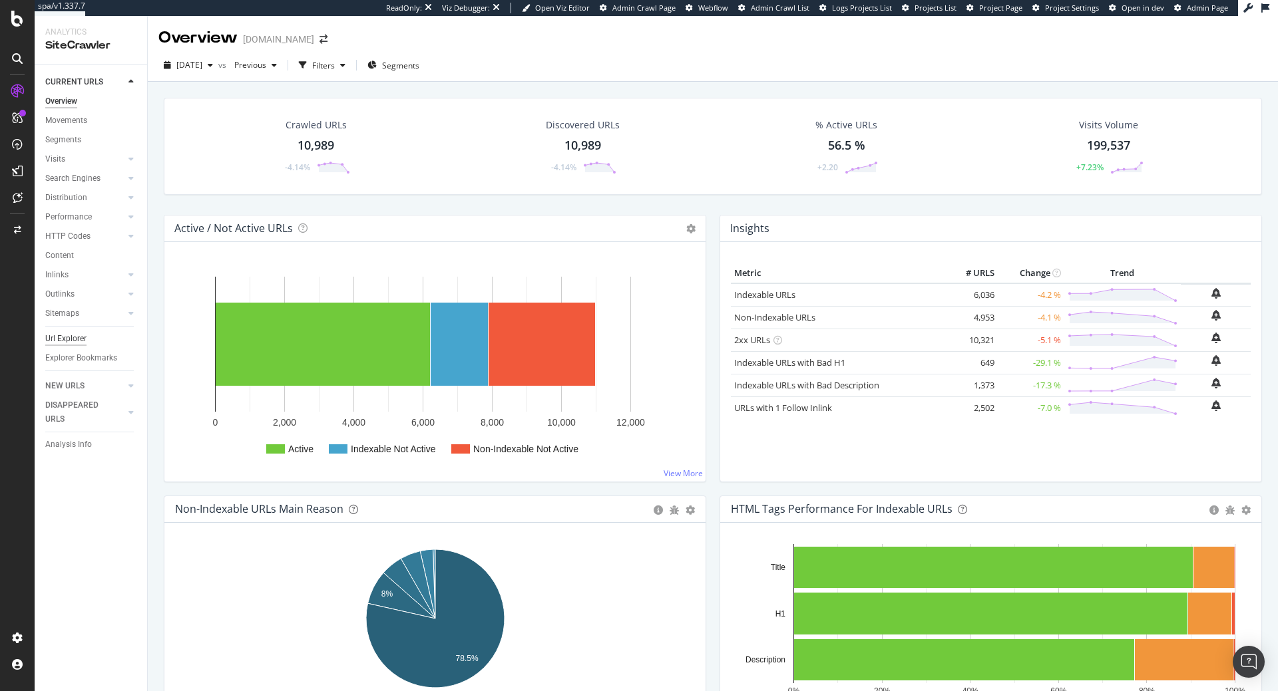
click at [80, 339] on div "Url Explorer" at bounding box center [65, 339] width 41 height 14
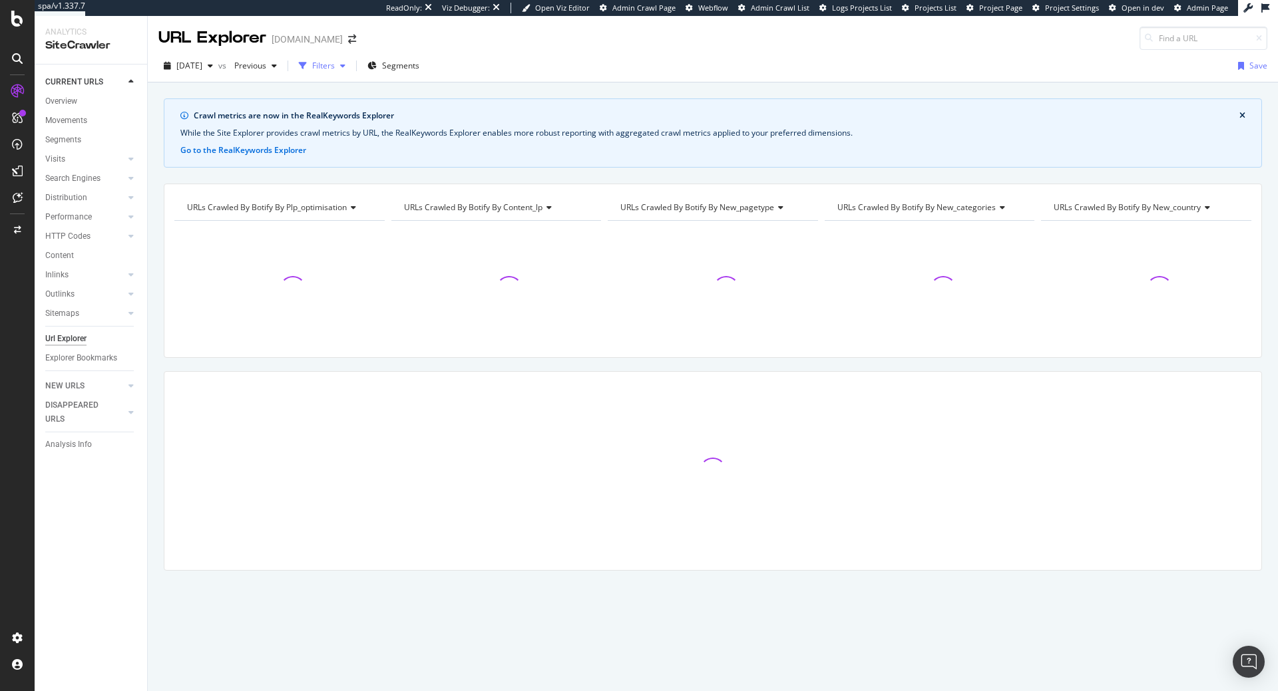
click at [351, 73] on div "Filters" at bounding box center [321, 66] width 57 height 20
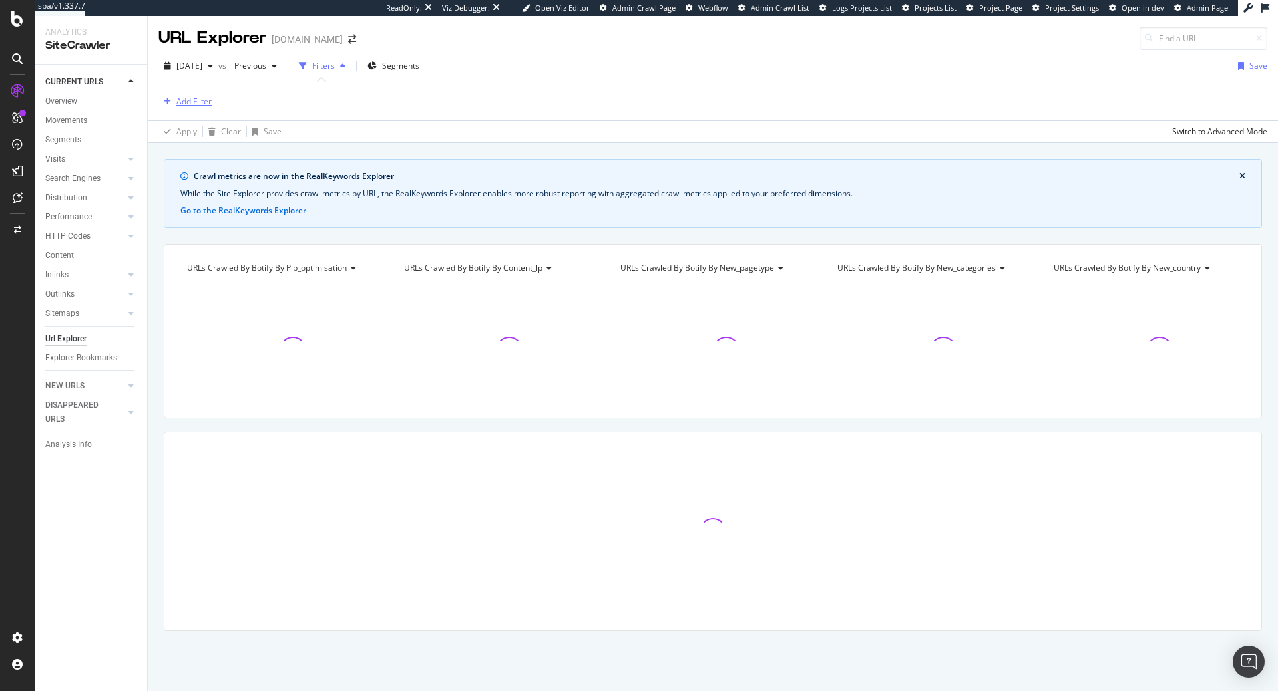
click at [190, 100] on div "Add Filter" at bounding box center [193, 101] width 35 height 11
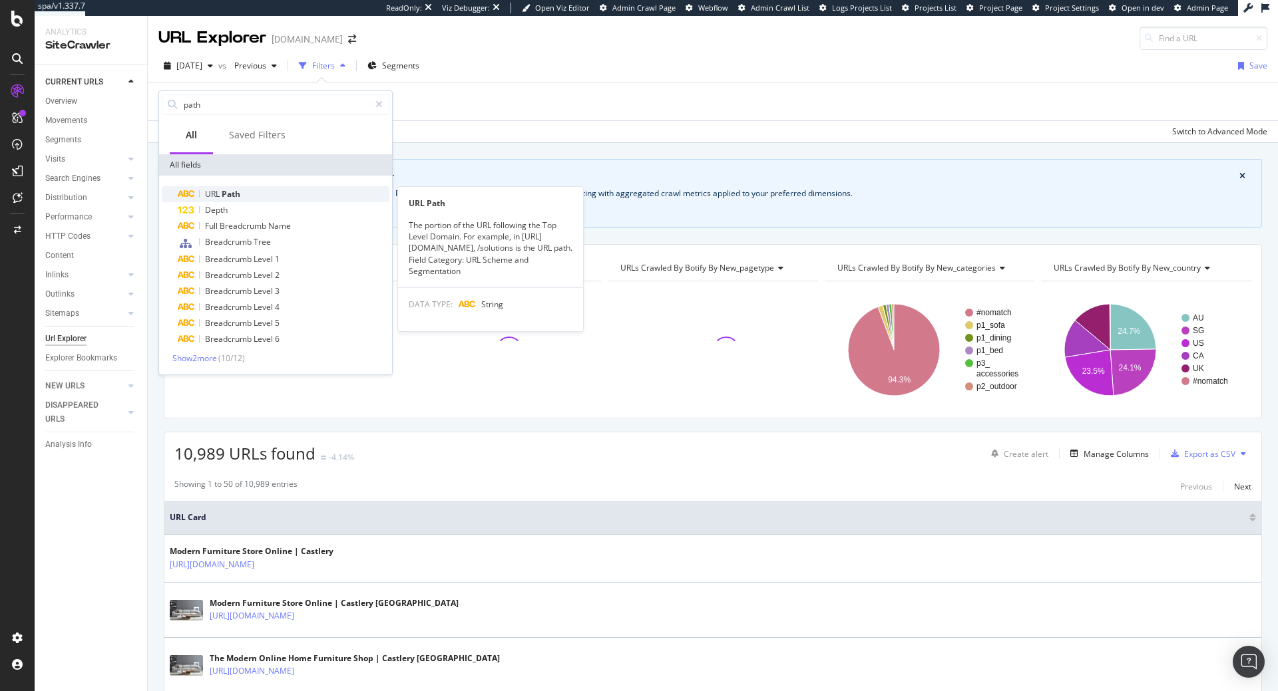
type input "path"
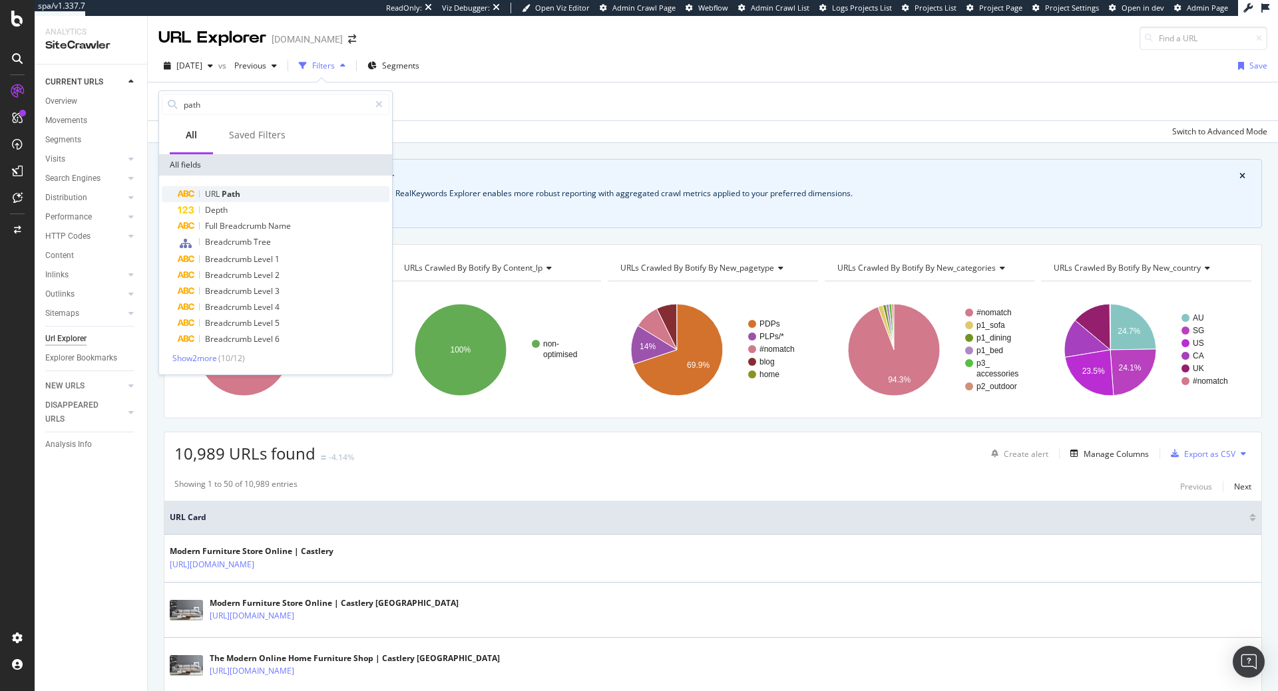
click at [225, 200] on div "URL Path" at bounding box center [284, 194] width 212 height 16
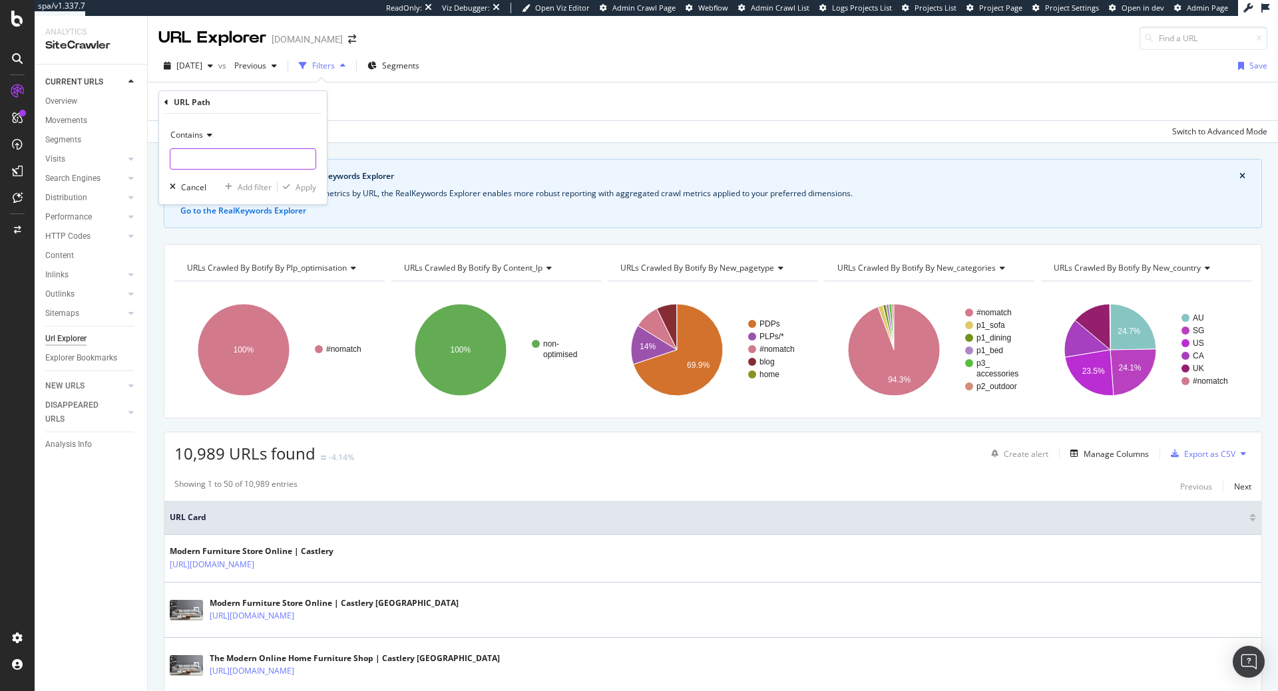
click at [250, 164] on input "text" at bounding box center [242, 158] width 145 height 21
paste input "plates-set-of-4"
type input "plates-set-of-4"
click at [317, 188] on div "Contains plates-set-of-4 Cancel Add filter Apply" at bounding box center [243, 159] width 168 height 90
click at [312, 192] on div "Apply" at bounding box center [305, 187] width 21 height 11
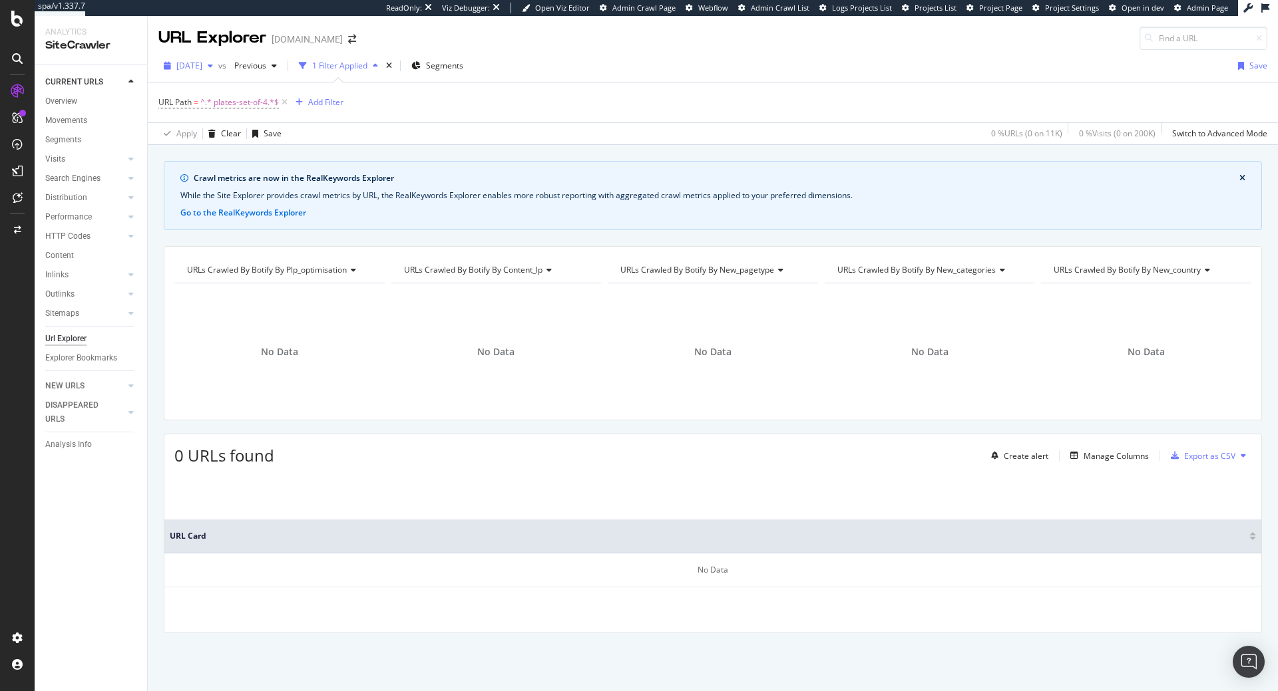
click at [192, 67] on span "[DATE]" at bounding box center [189, 65] width 26 height 11
click at [454, 148] on div "Crawl metrics are now in the RealKeywords Explorer While the Site Explorer prov…" at bounding box center [713, 161] width 1130 height 32
